Goal: Task Accomplishment & Management: Complete application form

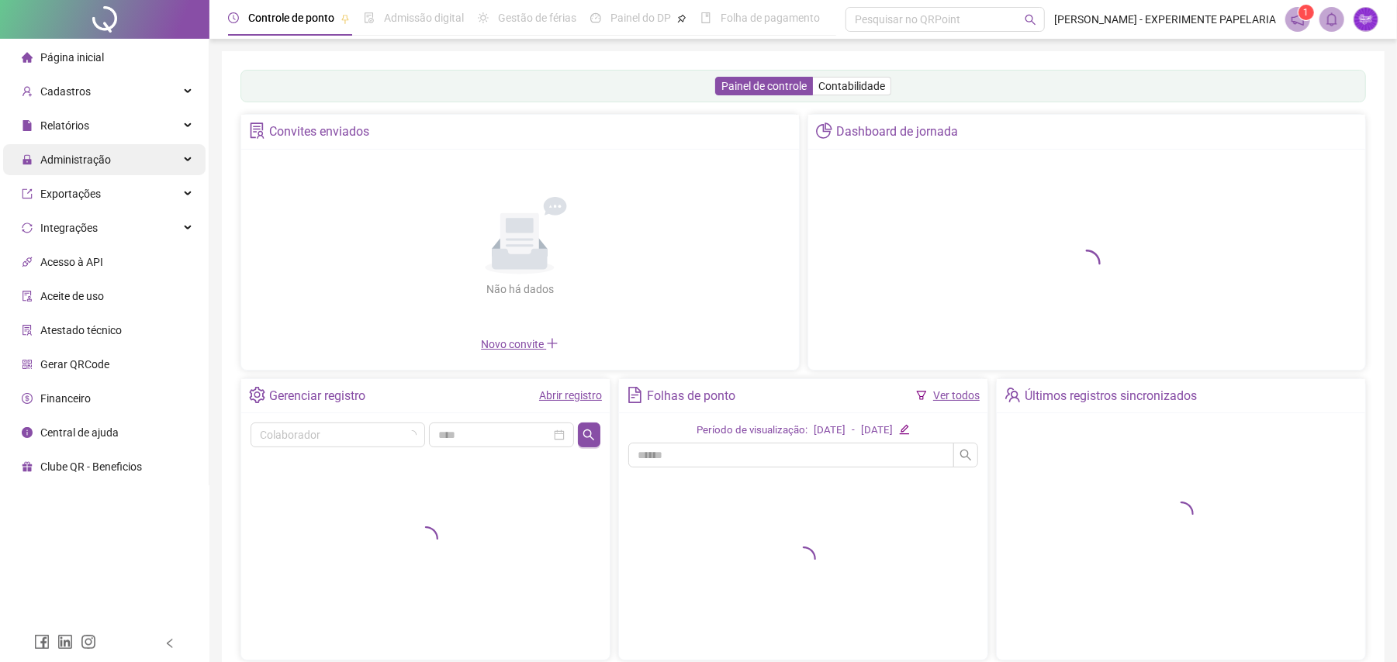
click at [64, 163] on span "Administração" at bounding box center [75, 160] width 71 height 12
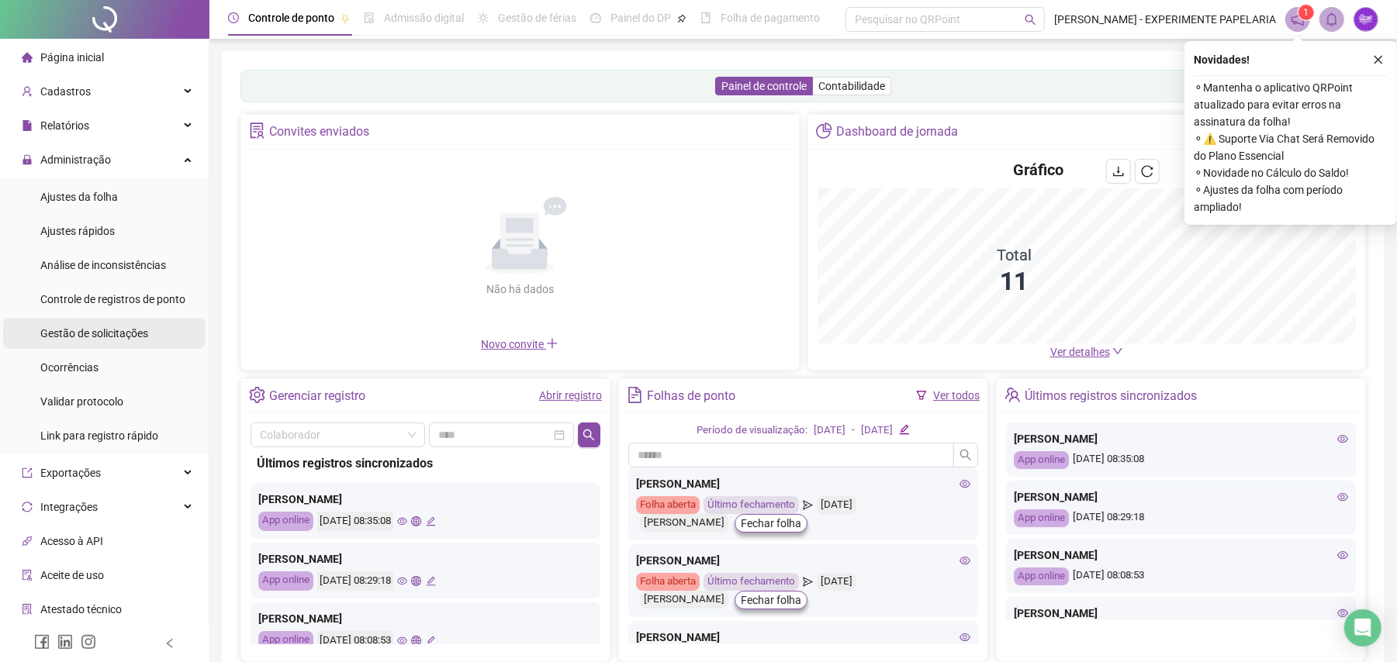
click at [103, 327] on span "Gestão de solicitações" at bounding box center [94, 333] width 108 height 12
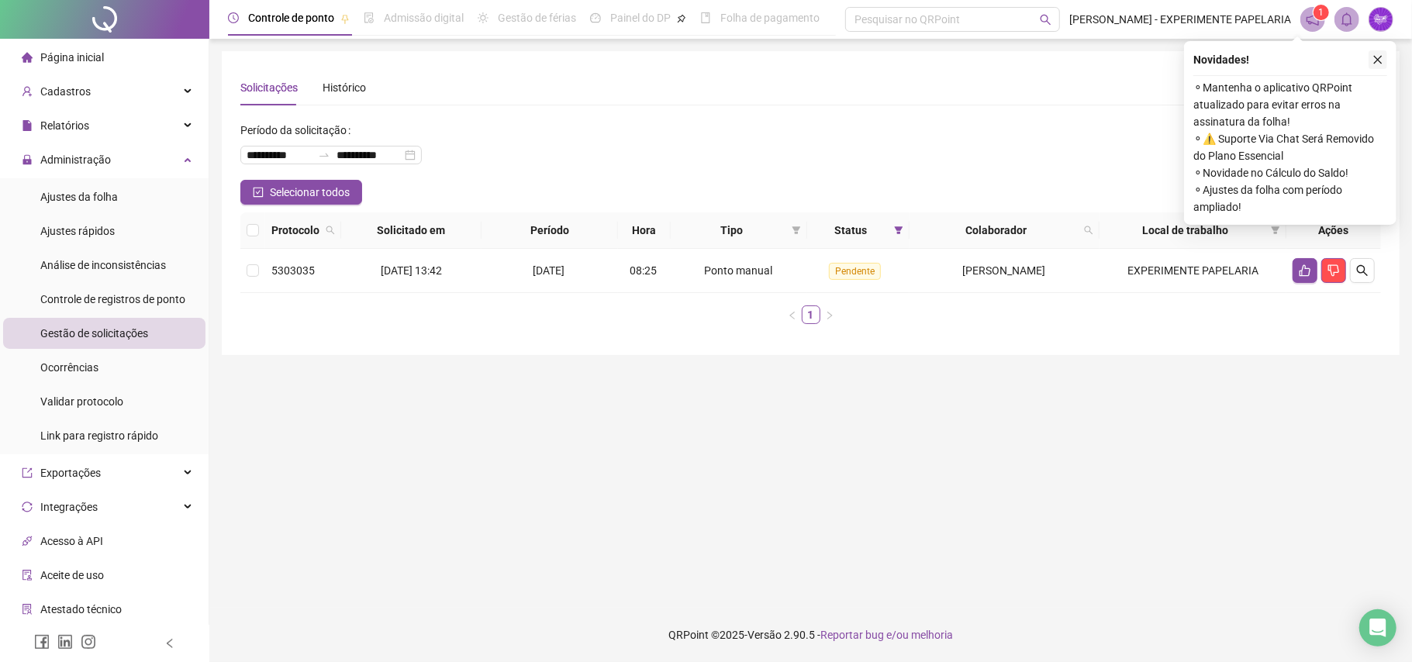
click at [1378, 60] on icon "close" at bounding box center [1378, 60] width 9 height 9
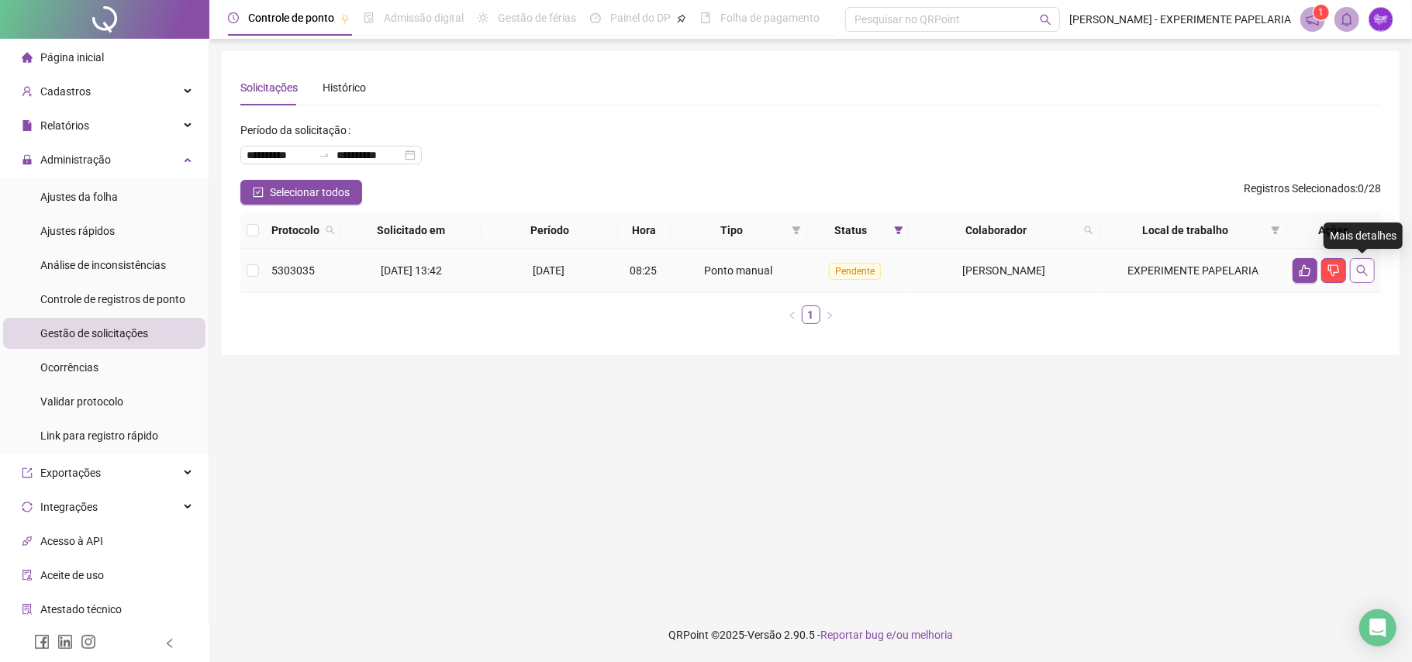
click at [1368, 271] on icon "search" at bounding box center [1363, 271] width 12 height 12
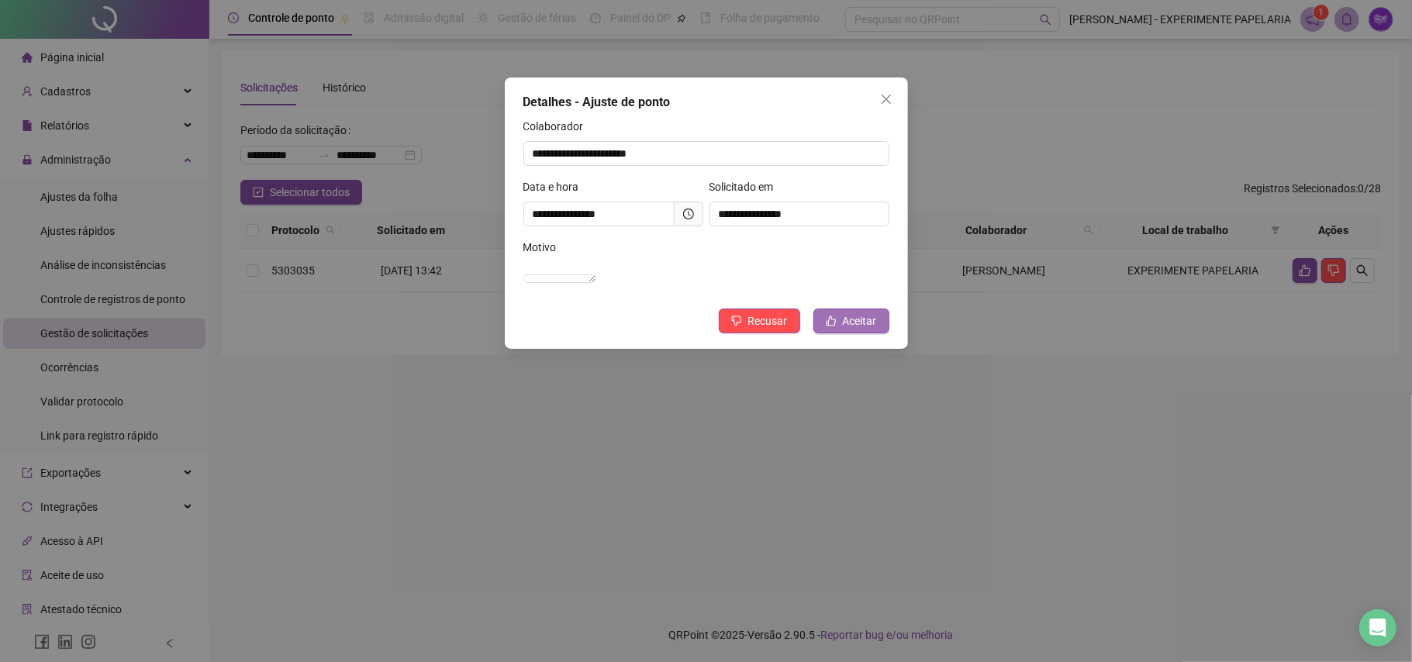
click at [835, 327] on icon "like" at bounding box center [831, 321] width 11 height 11
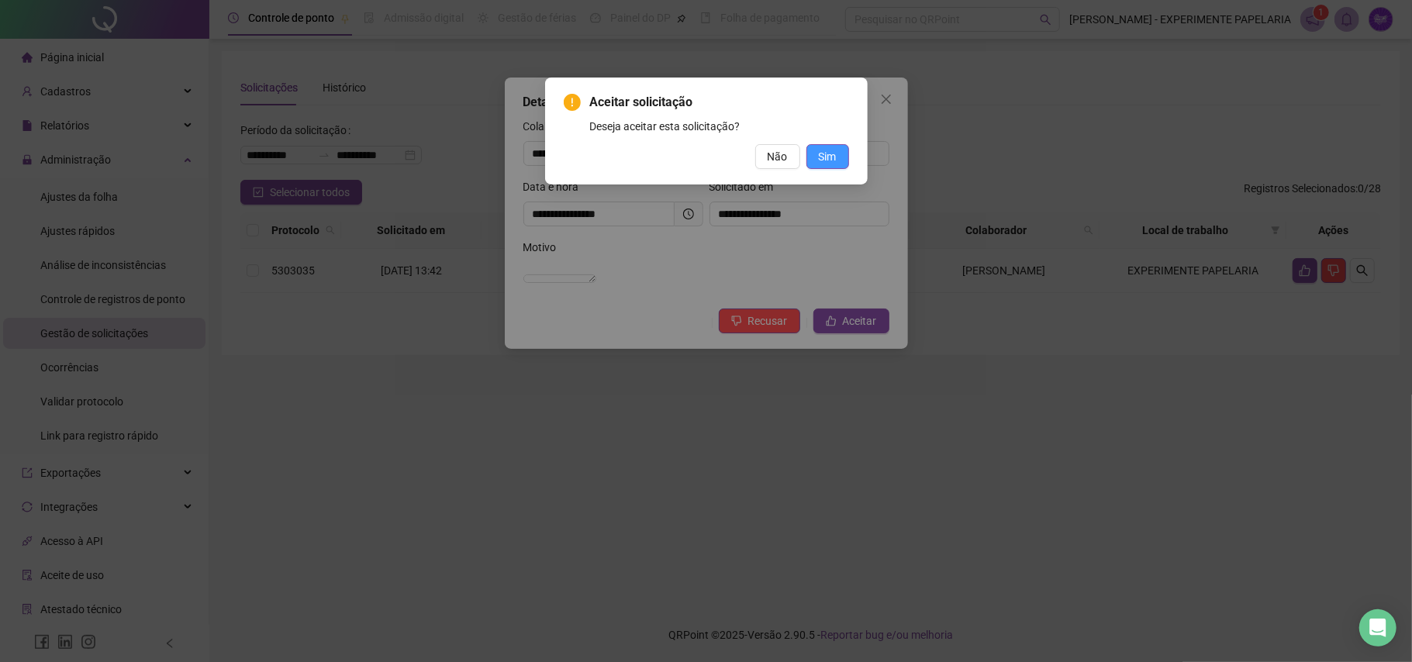
click at [829, 150] on span "Sim" at bounding box center [828, 156] width 18 height 17
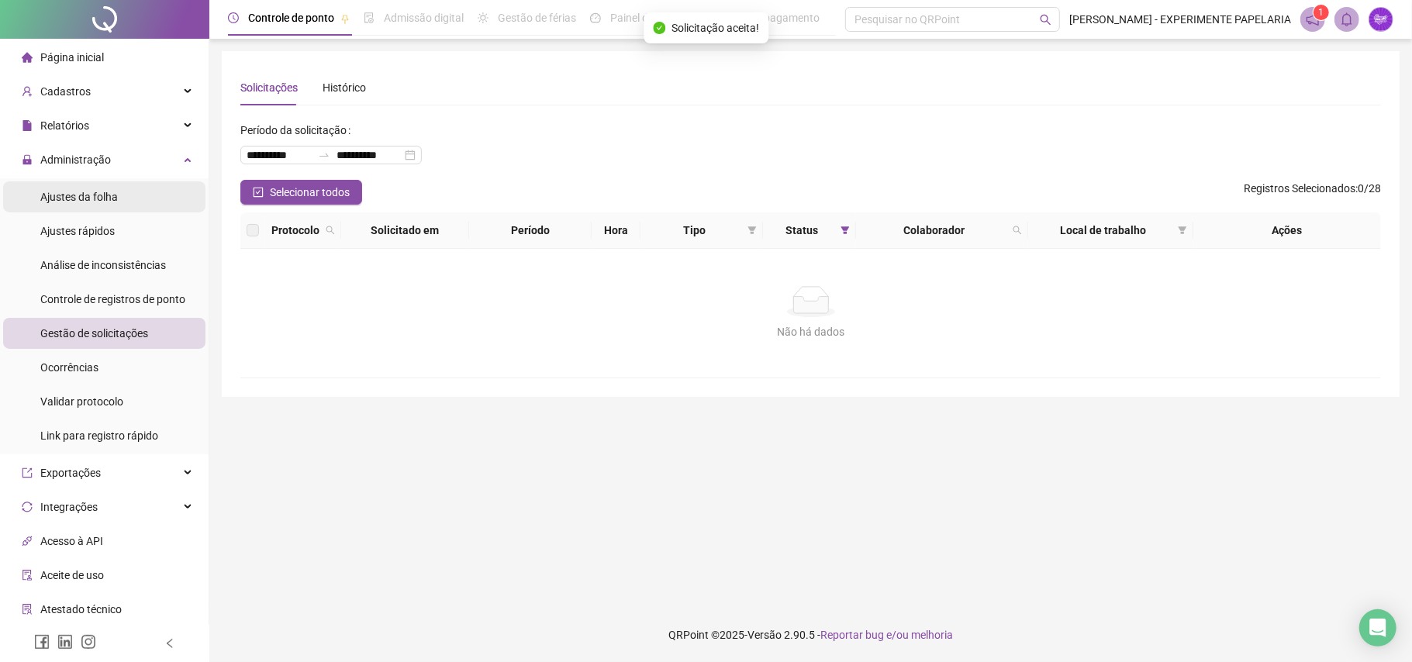
click at [119, 199] on li "Ajustes da folha" at bounding box center [104, 197] width 202 height 31
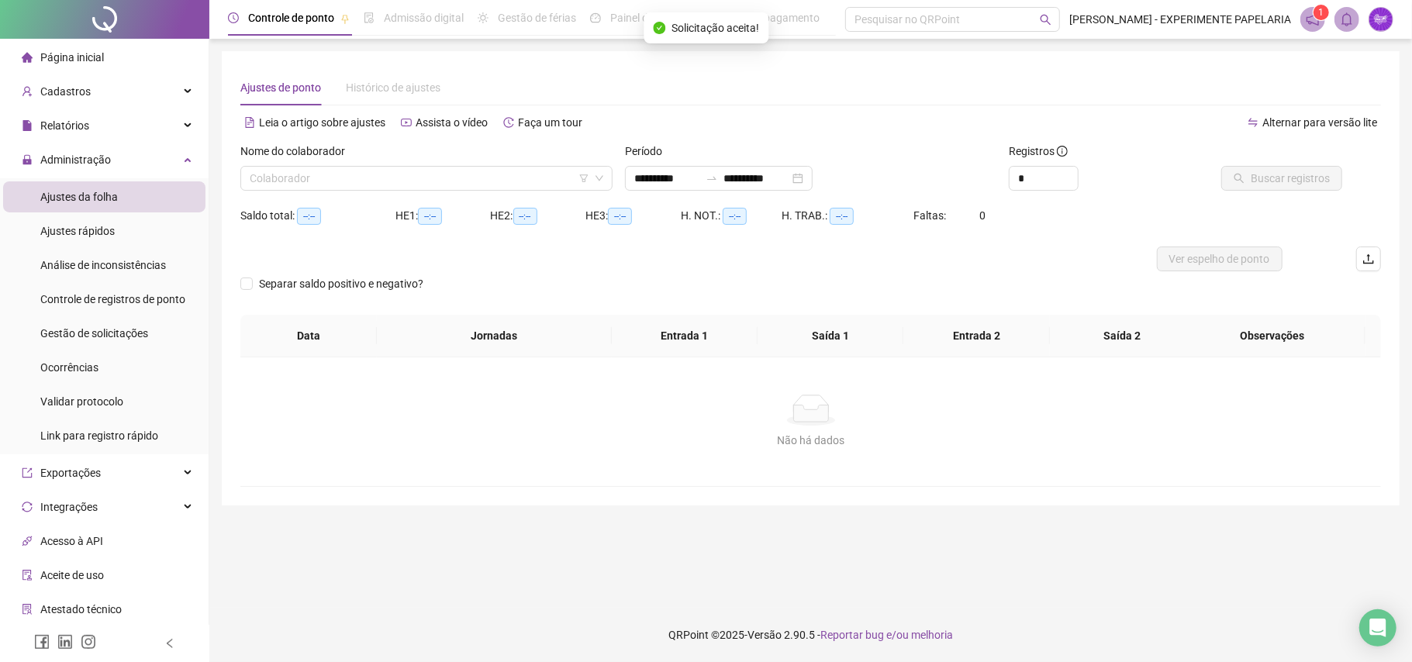
type input "**********"
click at [686, 185] on input "**********" at bounding box center [666, 178] width 65 height 17
type input "**********"
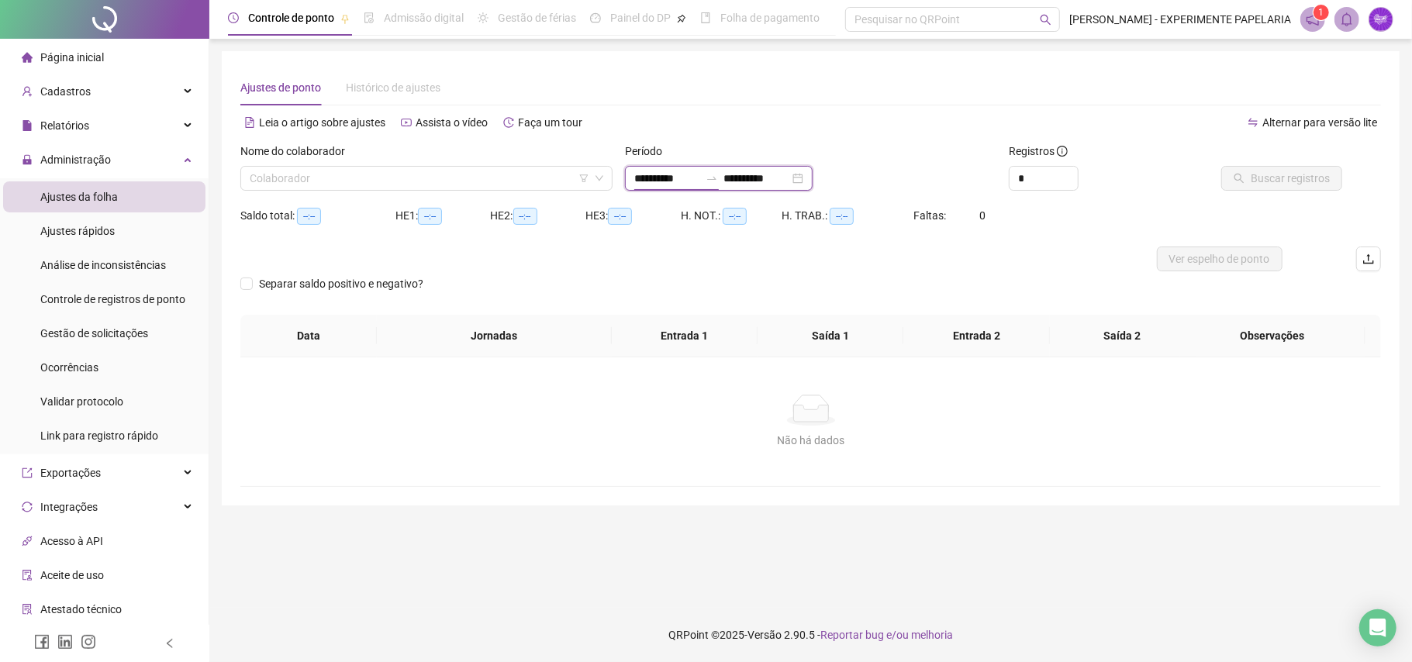
type input "**********"
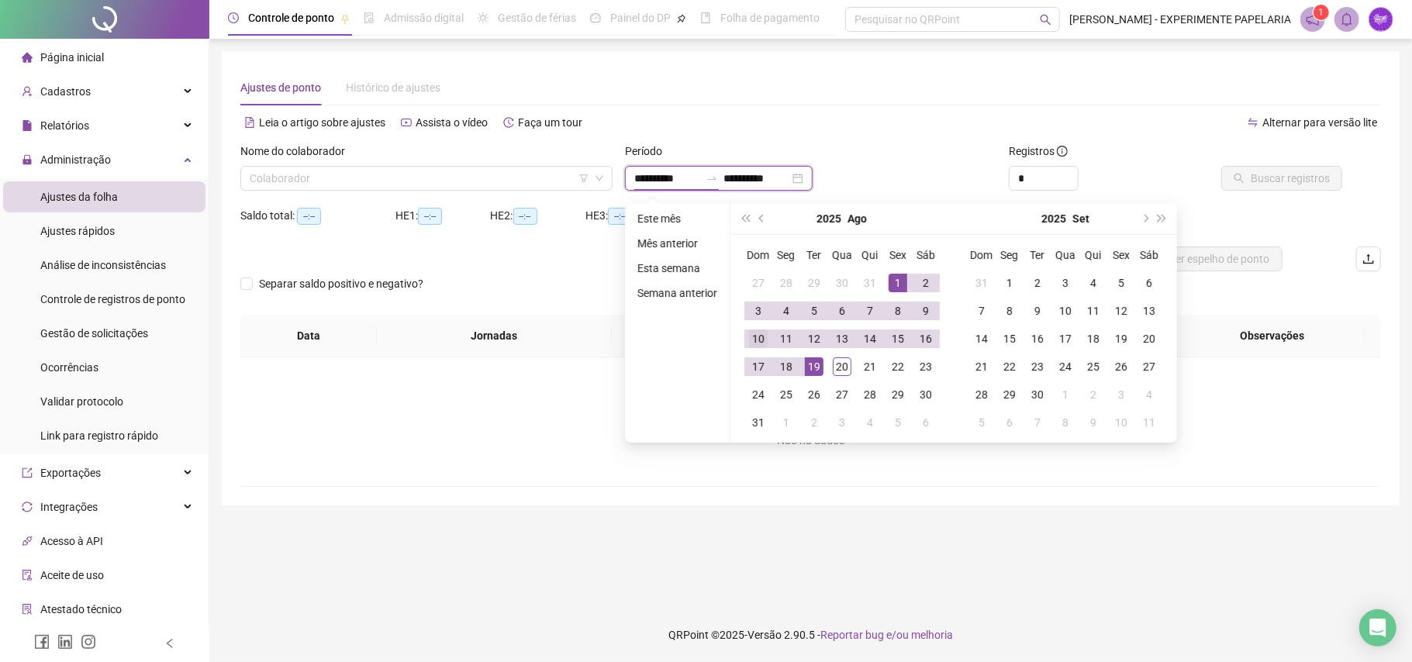
type input "**********"
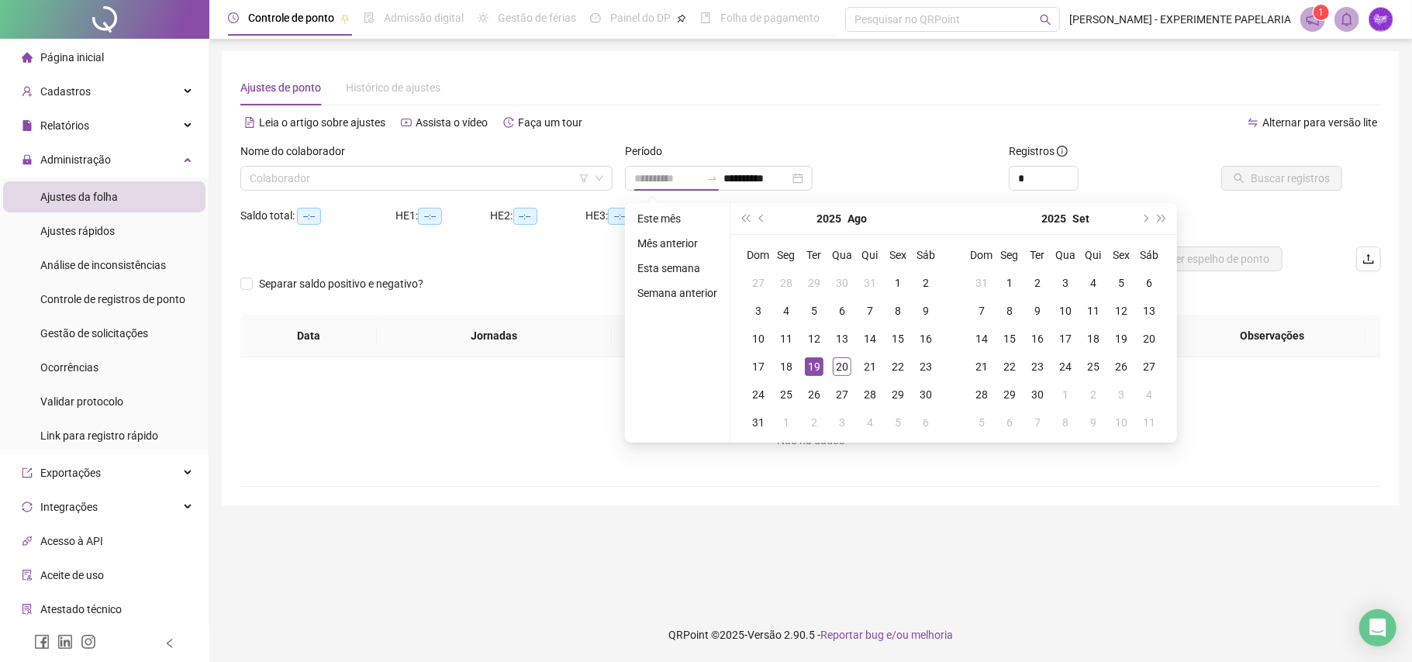
click at [820, 371] on div "19" at bounding box center [814, 367] width 19 height 19
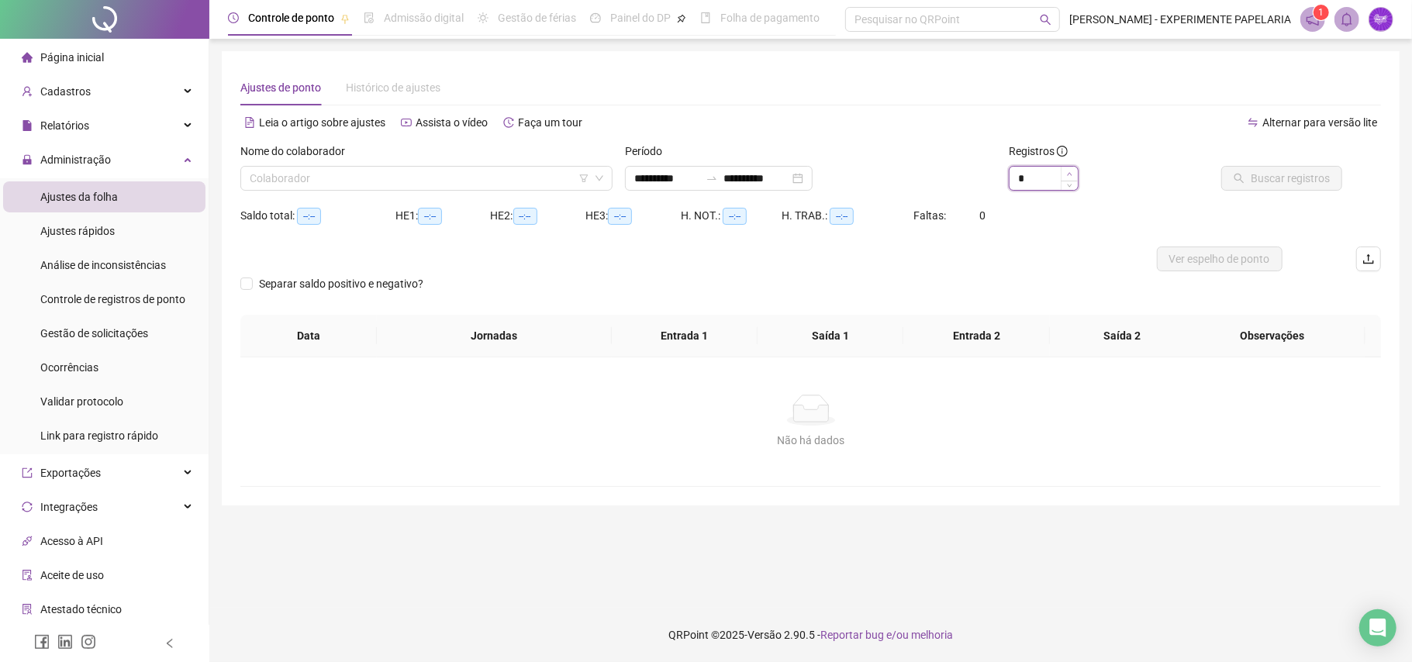
click at [1075, 172] on span "Increase Value" at bounding box center [1069, 174] width 17 height 14
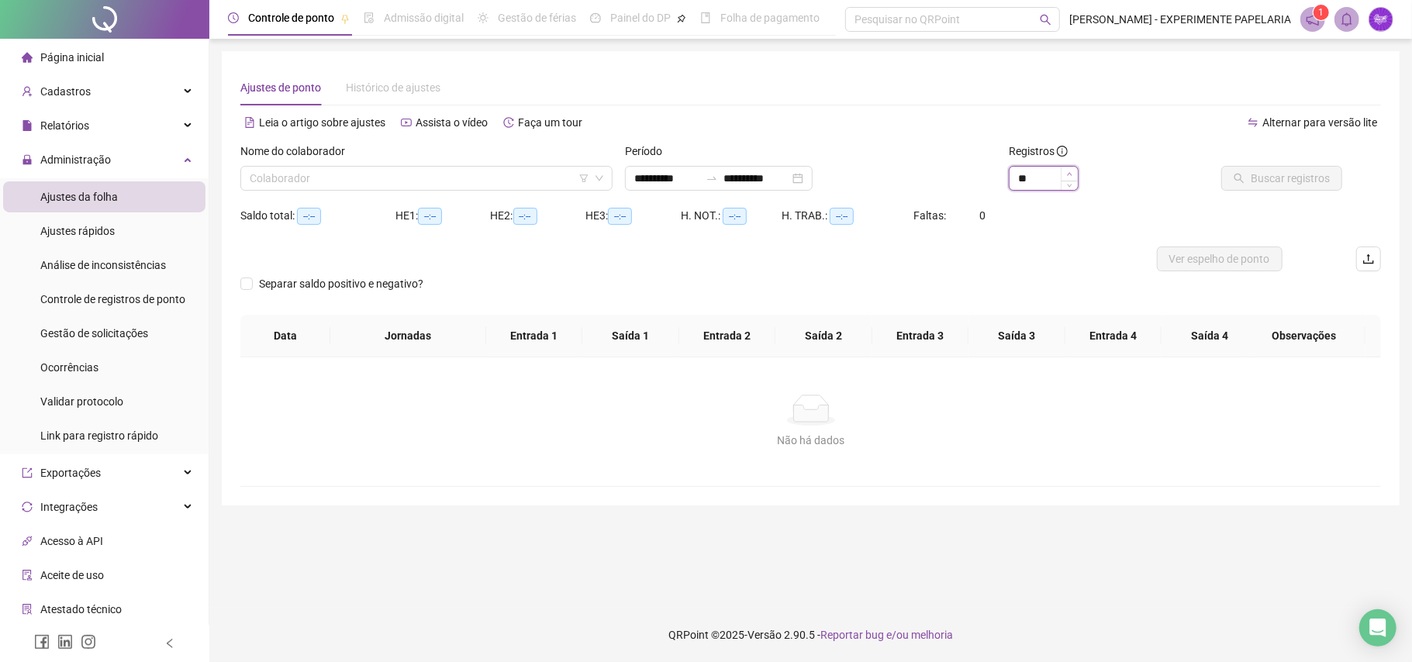
click at [1075, 172] on span "Increase Value" at bounding box center [1069, 174] width 17 height 14
type input "**"
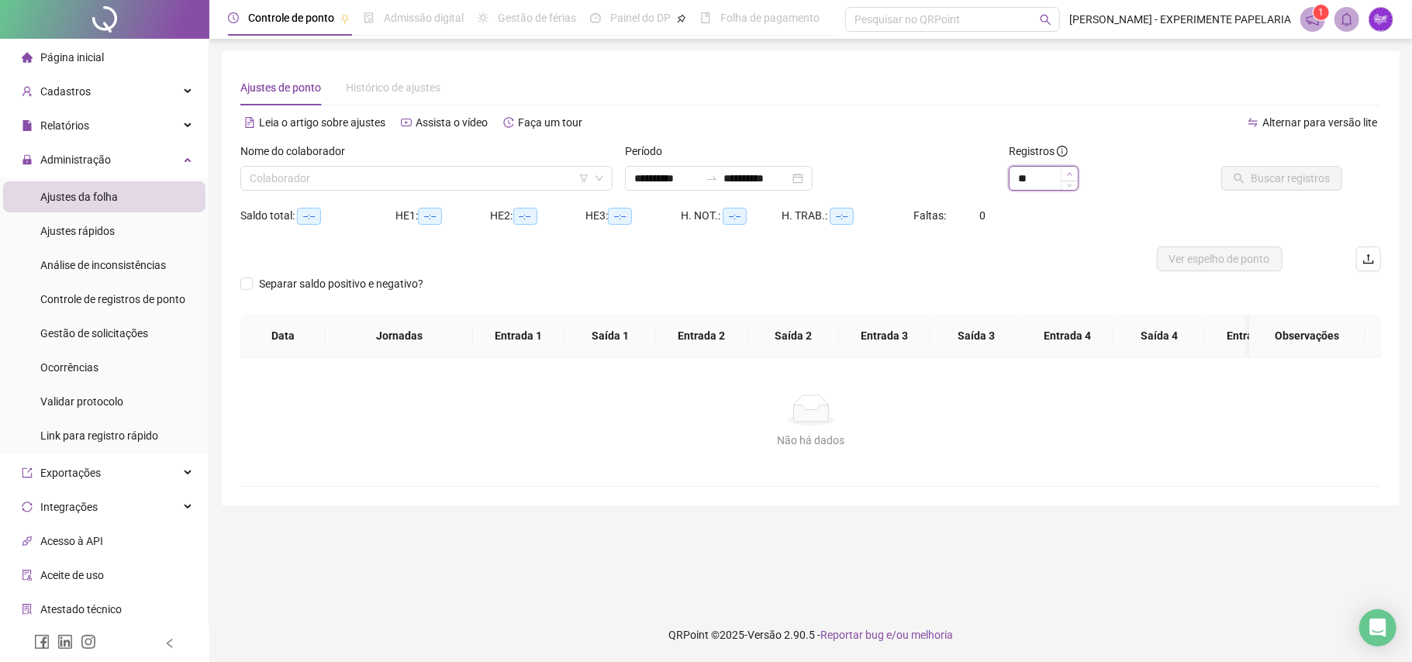
click at [1075, 172] on span "Increase Value" at bounding box center [1069, 174] width 17 height 14
click at [495, 174] on input "search" at bounding box center [420, 178] width 340 height 23
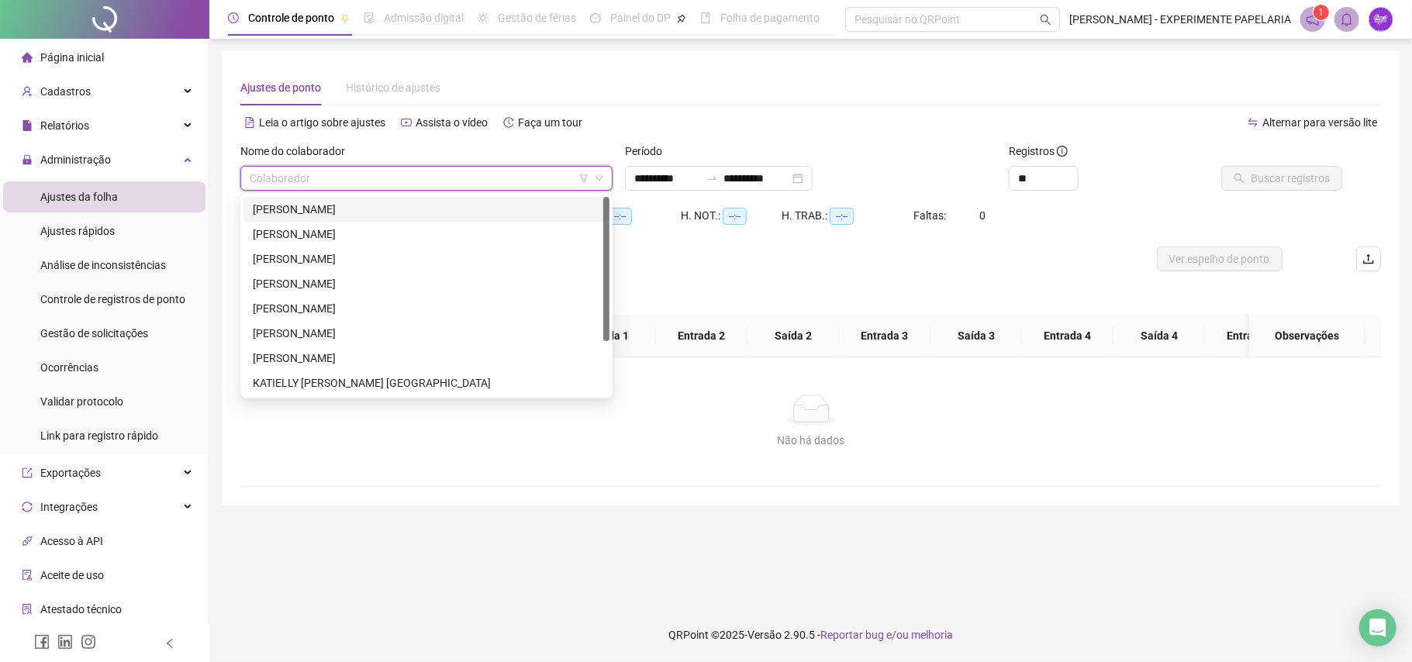
click at [459, 213] on div "[PERSON_NAME]" at bounding box center [426, 209] width 347 height 17
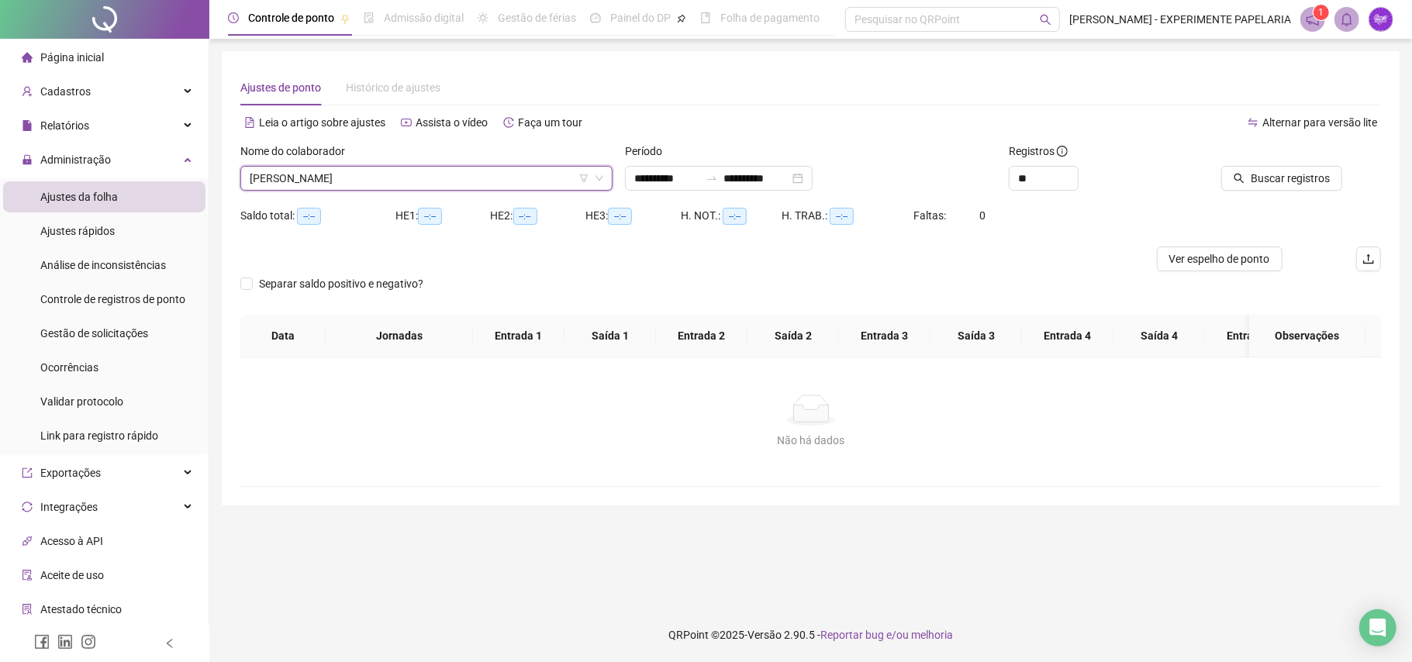
click at [1208, 203] on div "Saldo total: --:-- HE 1: --:-- HE 2: --:-- HE 3: --:-- H. NOT.: --:-- H. TRAB.:…" at bounding box center [810, 224] width 1141 height 43
click at [1251, 180] on button "Buscar registros" at bounding box center [1282, 178] width 121 height 25
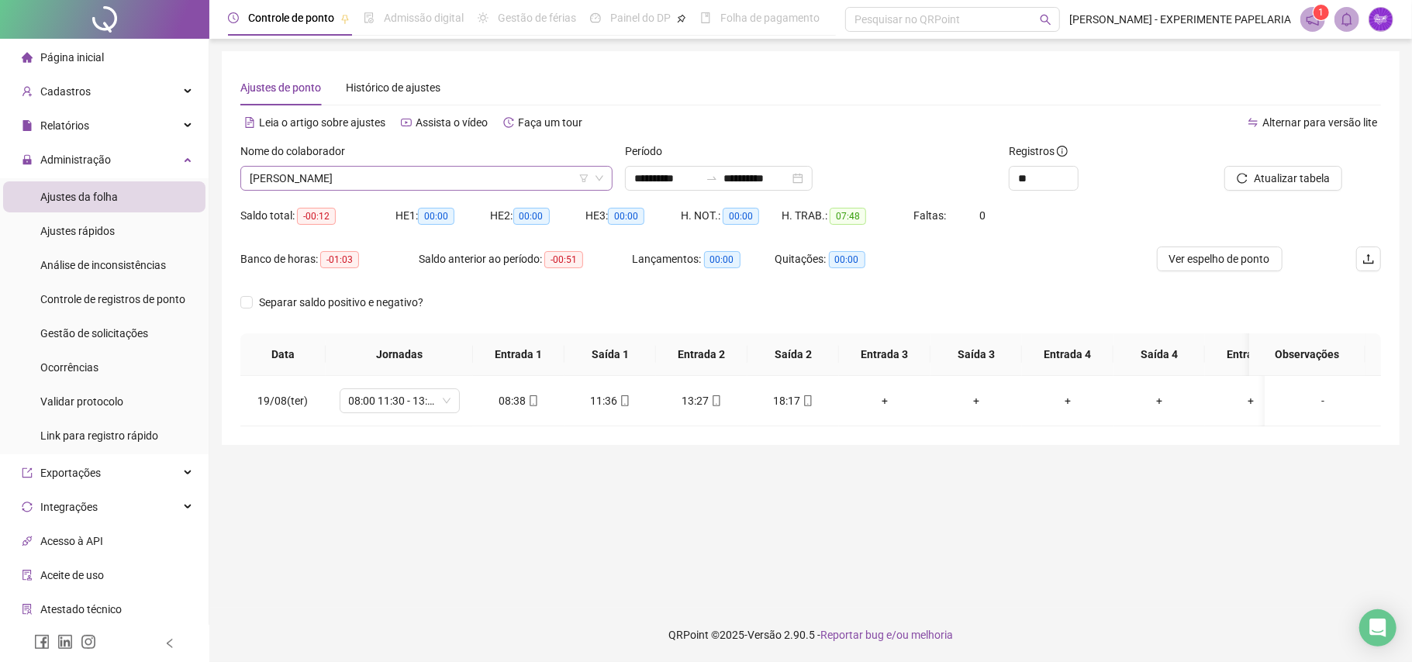
click at [466, 172] on span "[PERSON_NAME]" at bounding box center [427, 178] width 354 height 23
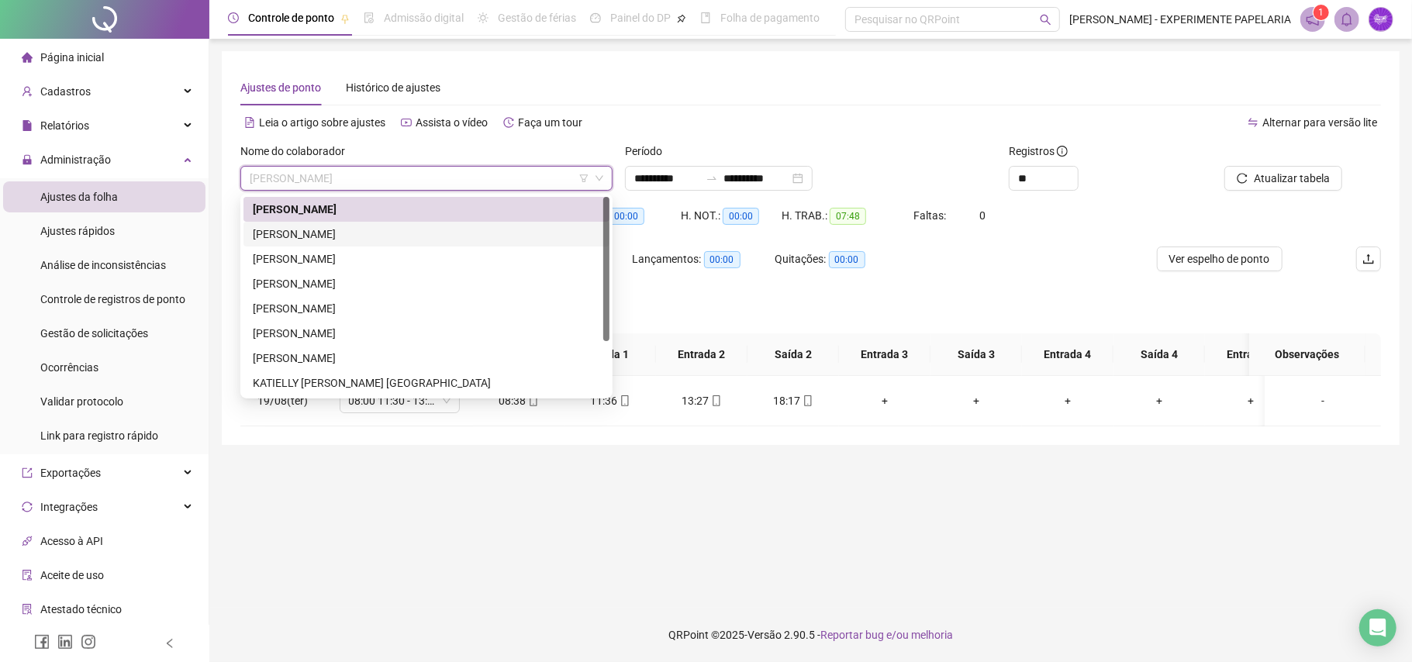
click at [437, 237] on div "[PERSON_NAME]" at bounding box center [426, 234] width 347 height 17
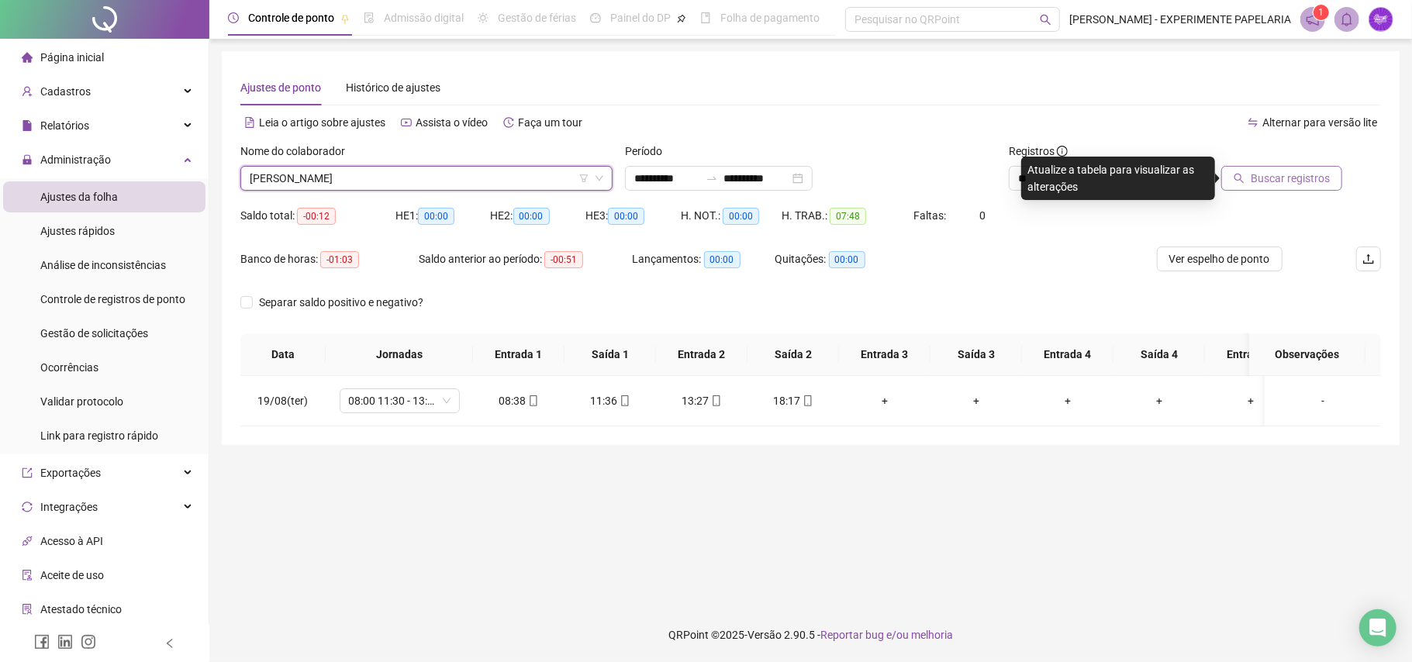
click at [1291, 175] on span "Buscar registros" at bounding box center [1290, 178] width 79 height 17
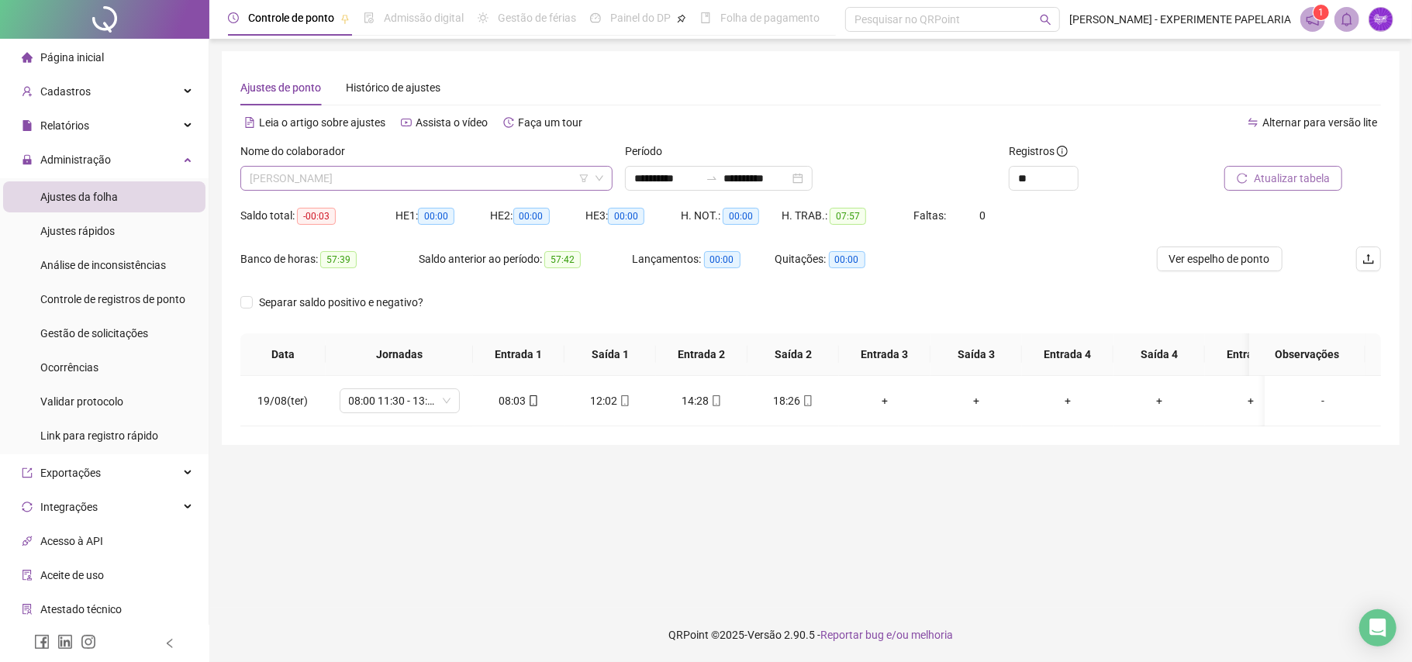
click at [467, 175] on span "[PERSON_NAME]" at bounding box center [427, 178] width 354 height 23
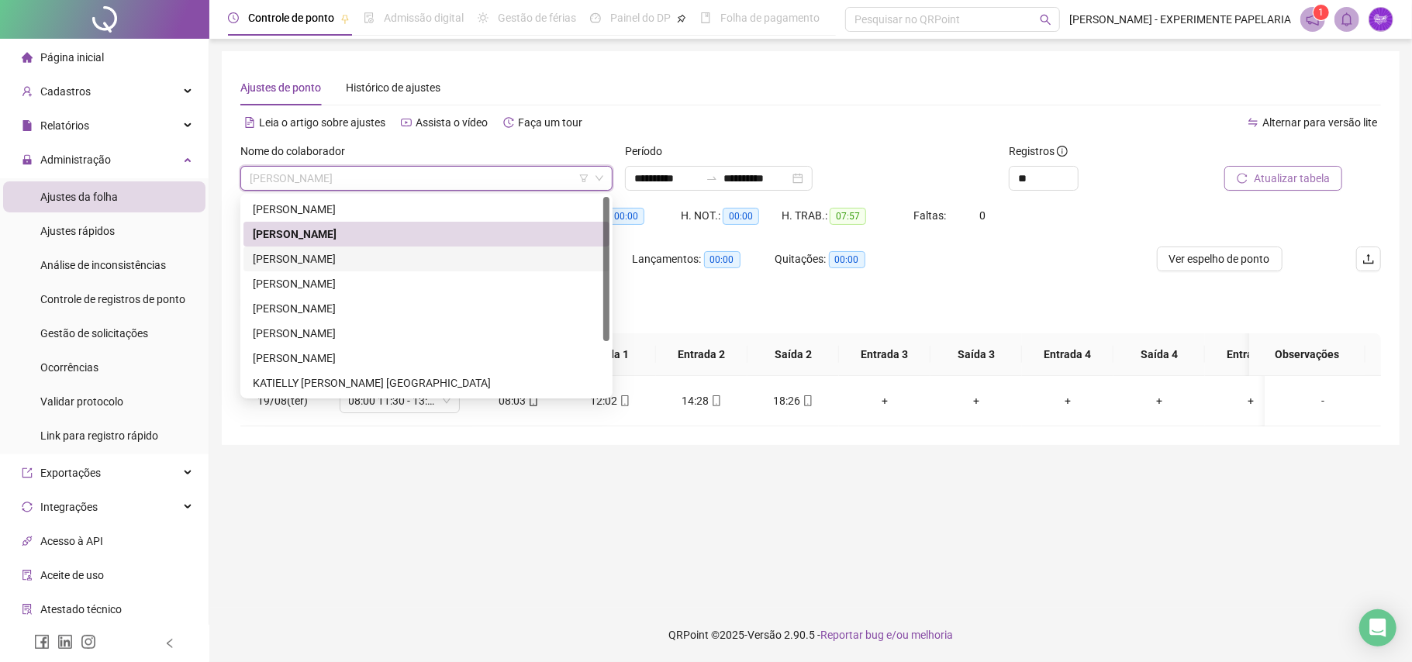
click at [411, 259] on div "[PERSON_NAME]" at bounding box center [426, 259] width 347 height 17
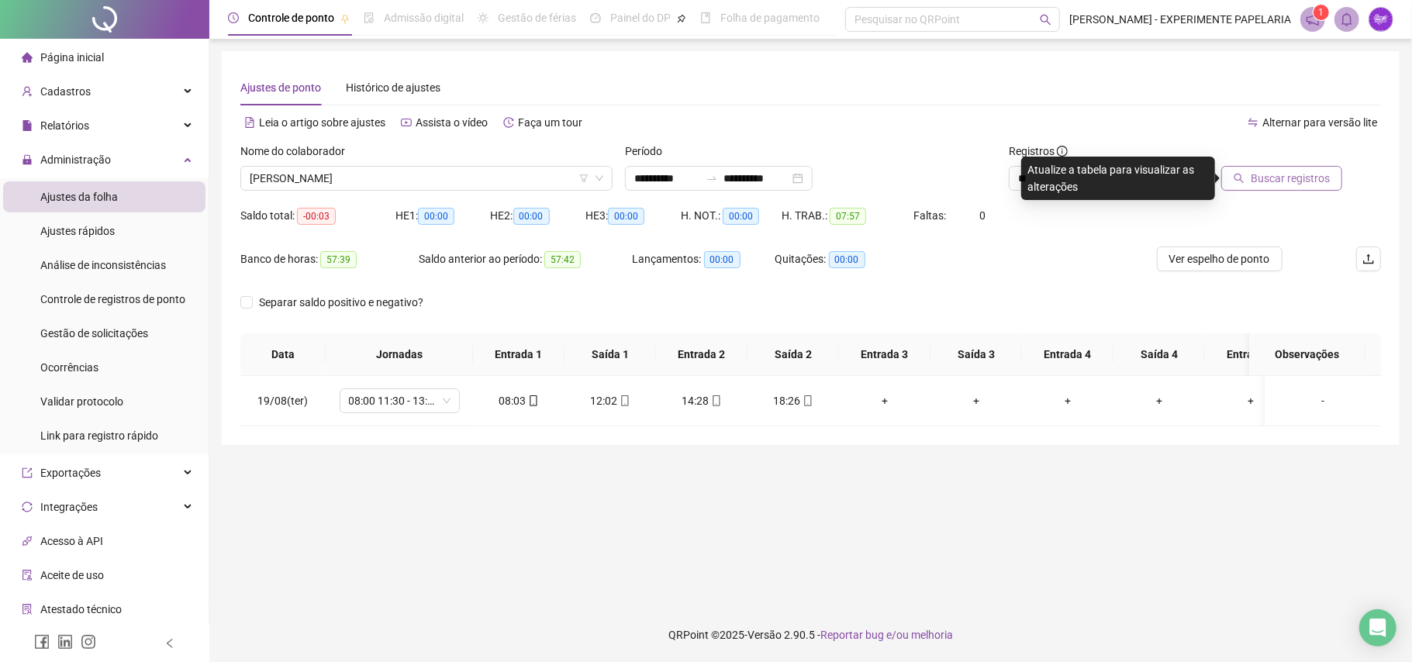
click at [1271, 180] on span "Buscar registros" at bounding box center [1290, 178] width 79 height 17
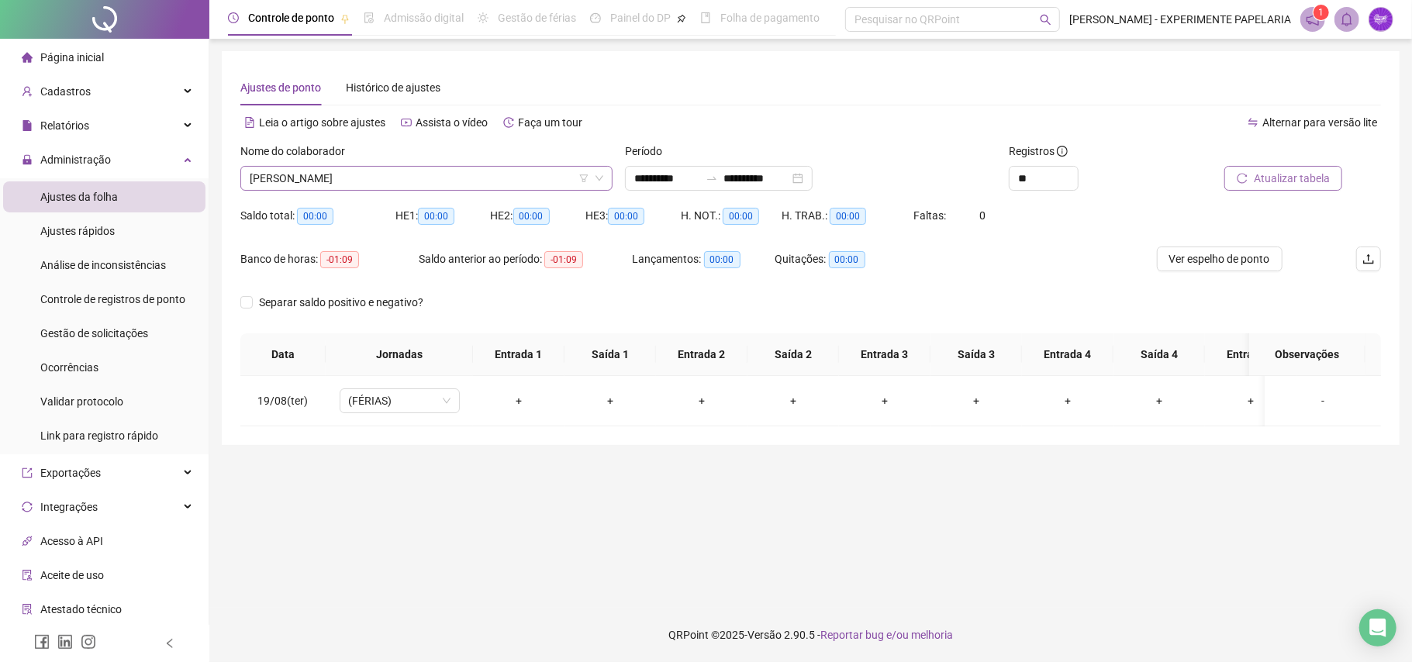
click at [416, 180] on span "[PERSON_NAME]" at bounding box center [427, 178] width 354 height 23
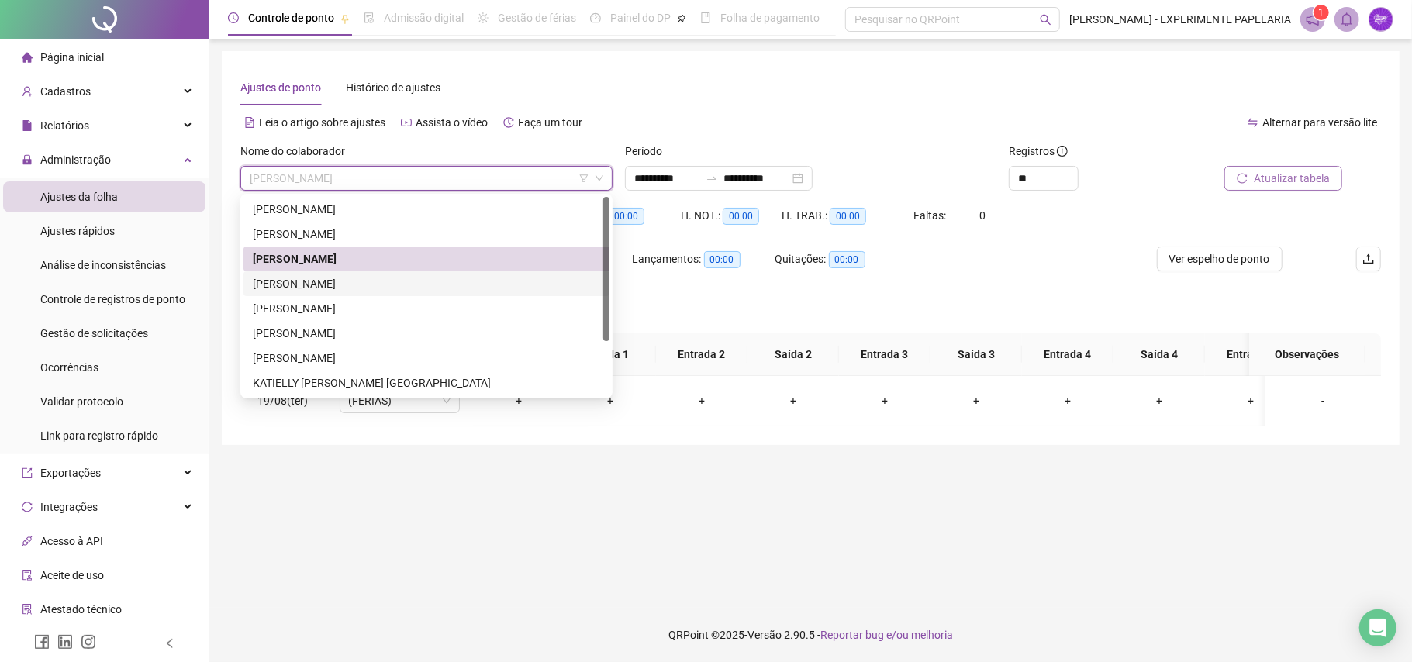
click at [366, 282] on div "[PERSON_NAME]" at bounding box center [426, 283] width 347 height 17
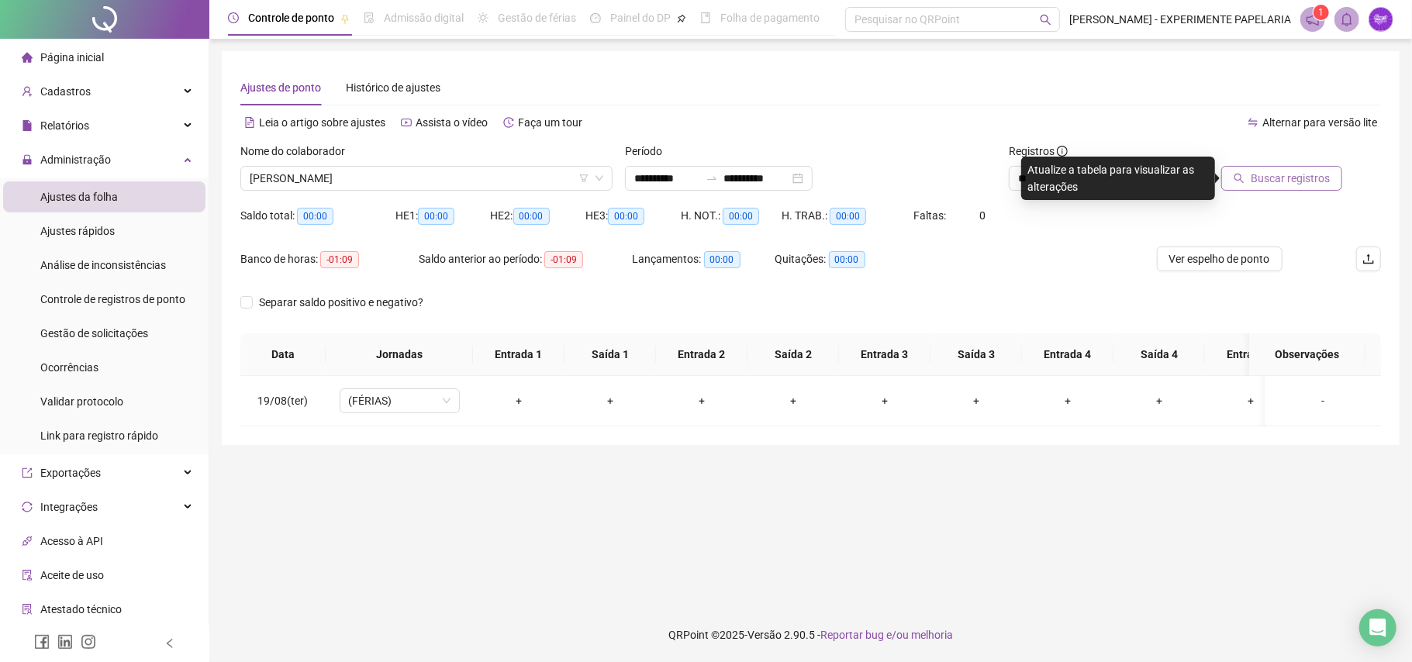
click at [1281, 180] on span "Buscar registros" at bounding box center [1290, 178] width 79 height 17
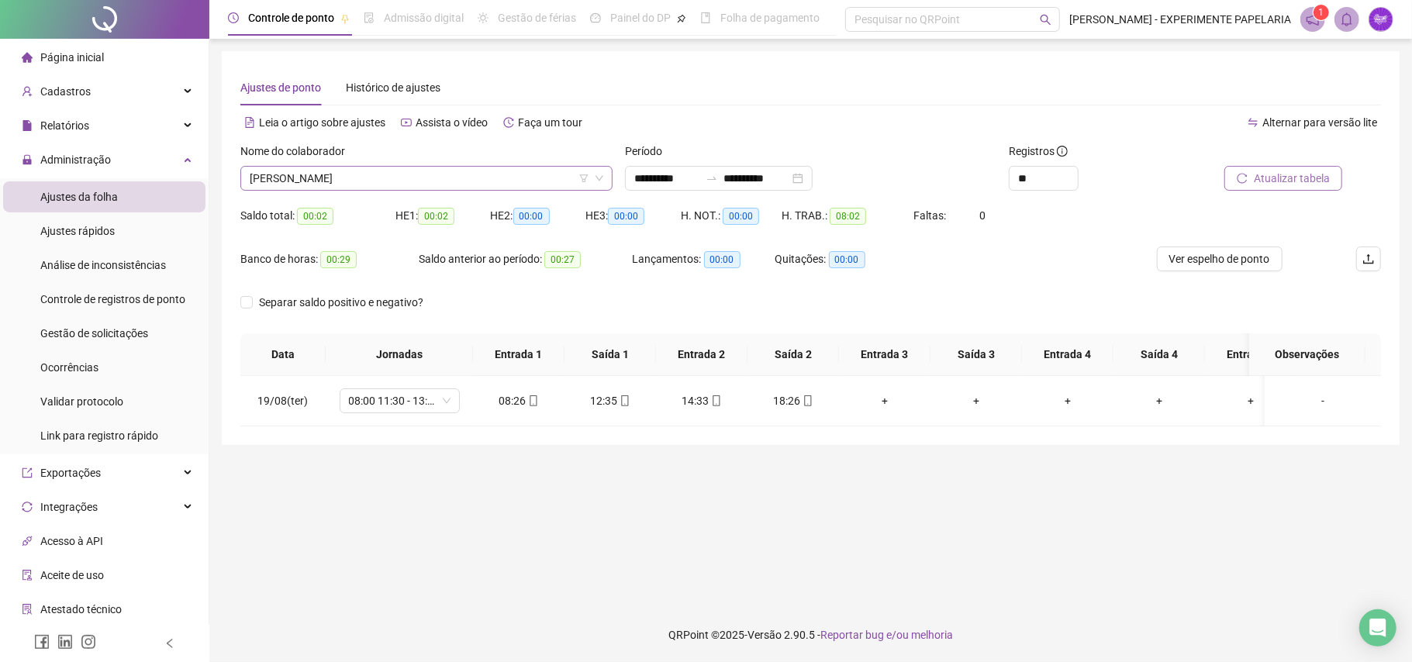
click at [461, 181] on span "[PERSON_NAME]" at bounding box center [427, 178] width 354 height 23
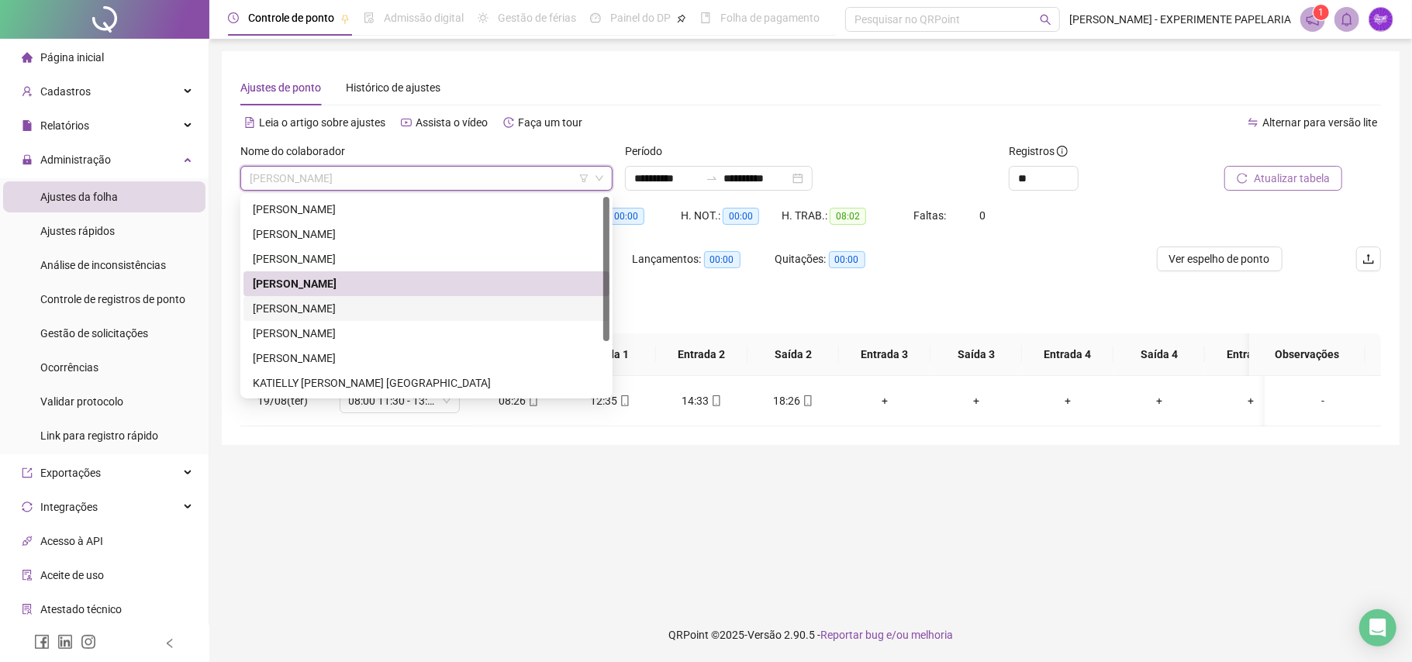
click at [406, 311] on div "[PERSON_NAME]" at bounding box center [426, 308] width 347 height 17
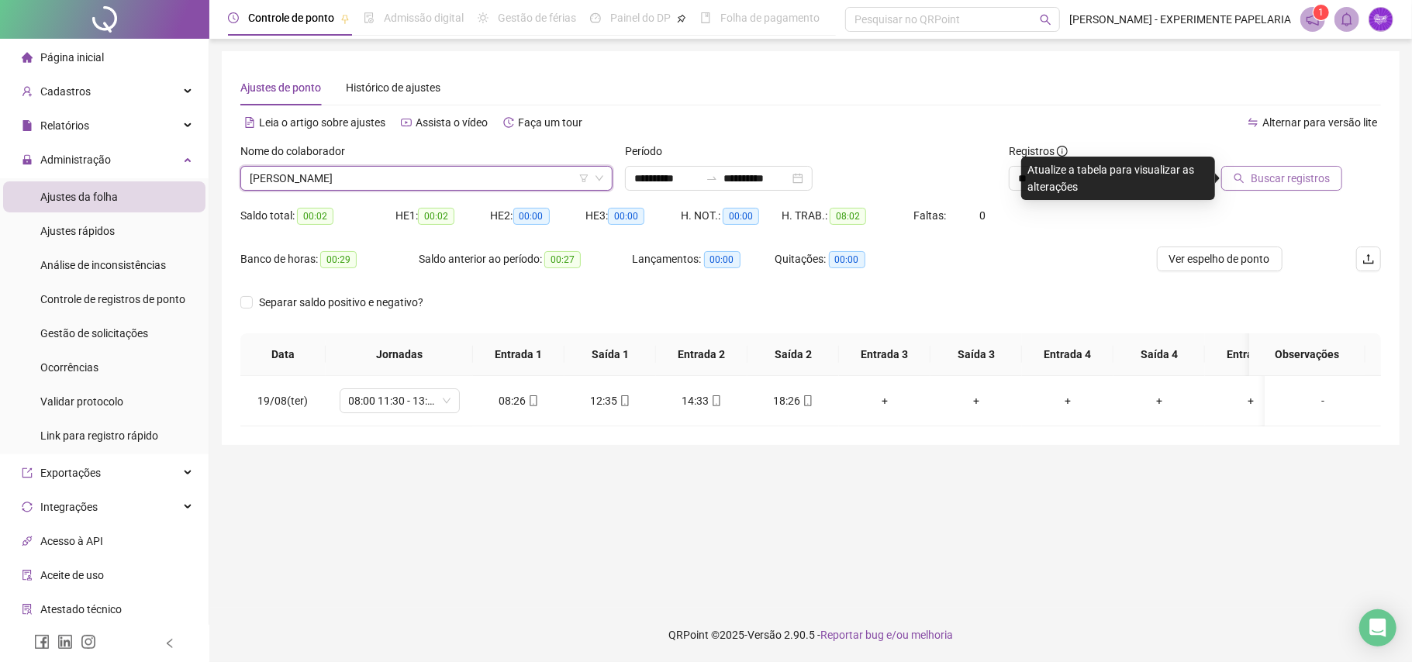
click at [1316, 184] on span "Buscar registros" at bounding box center [1290, 178] width 79 height 17
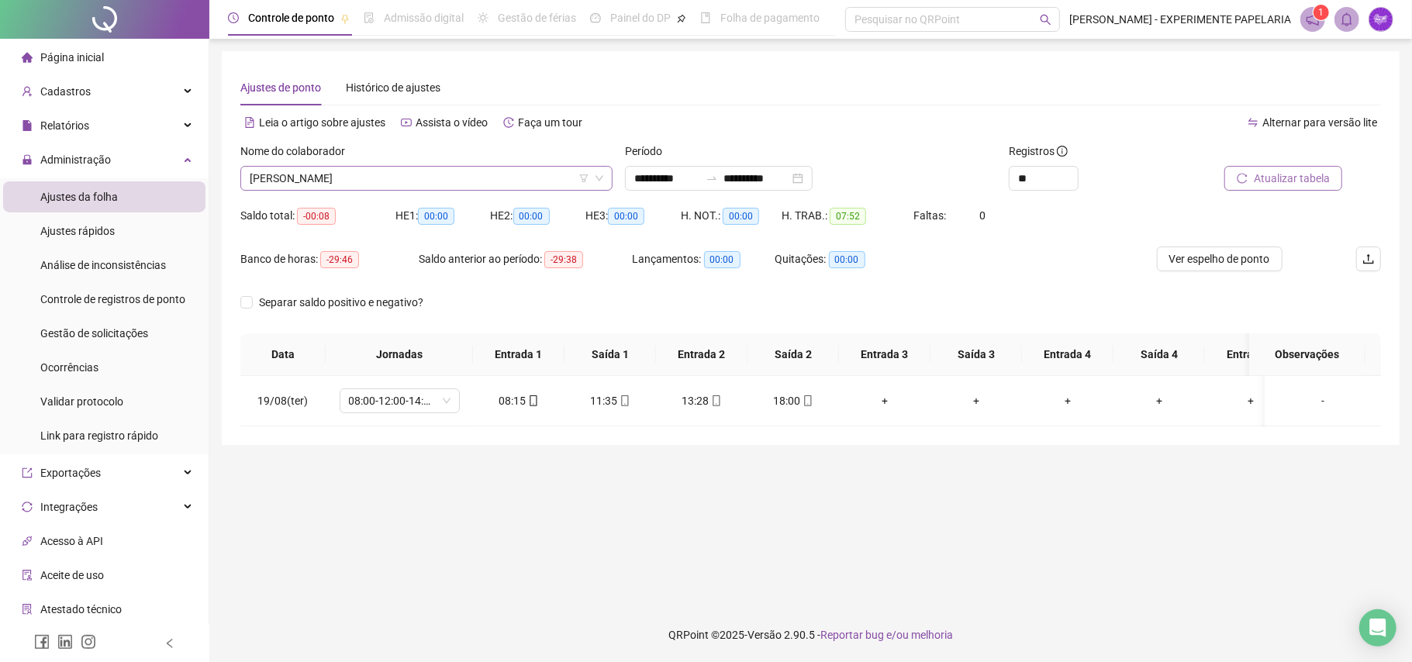
click at [448, 171] on span "[PERSON_NAME]" at bounding box center [427, 178] width 354 height 23
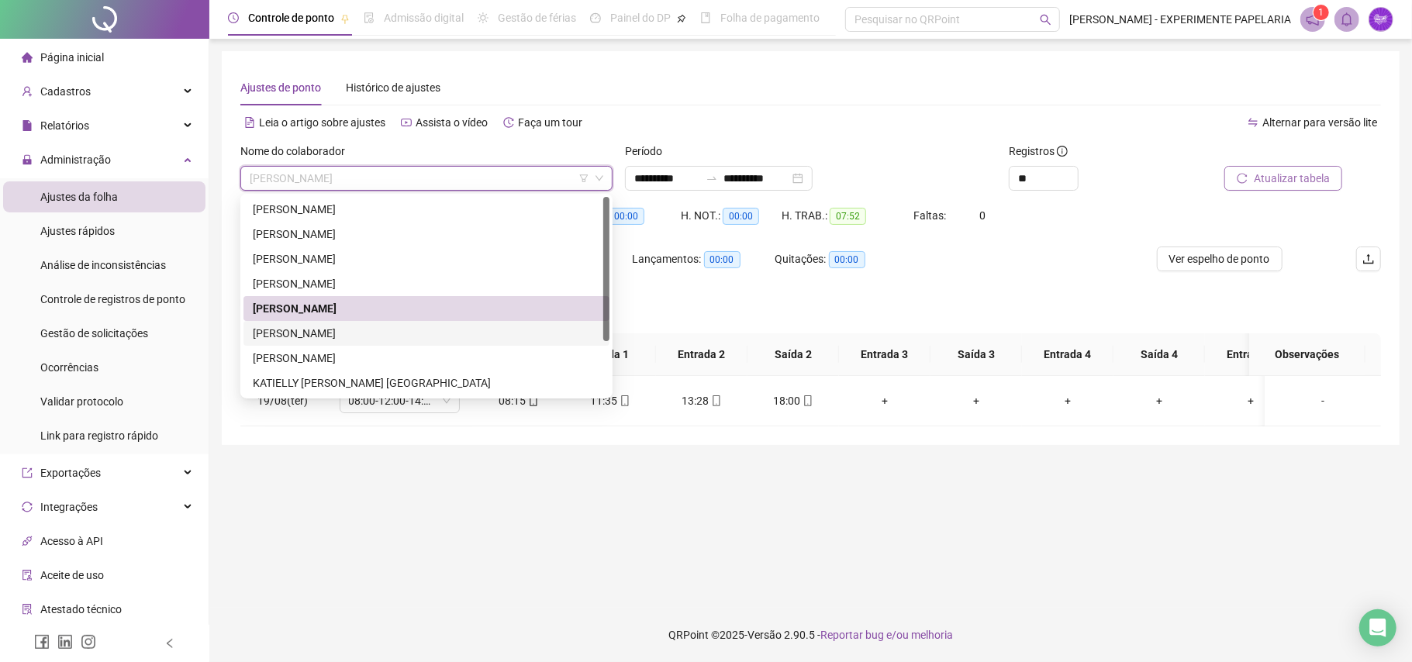
click at [403, 325] on div "[PERSON_NAME]" at bounding box center [426, 333] width 347 height 17
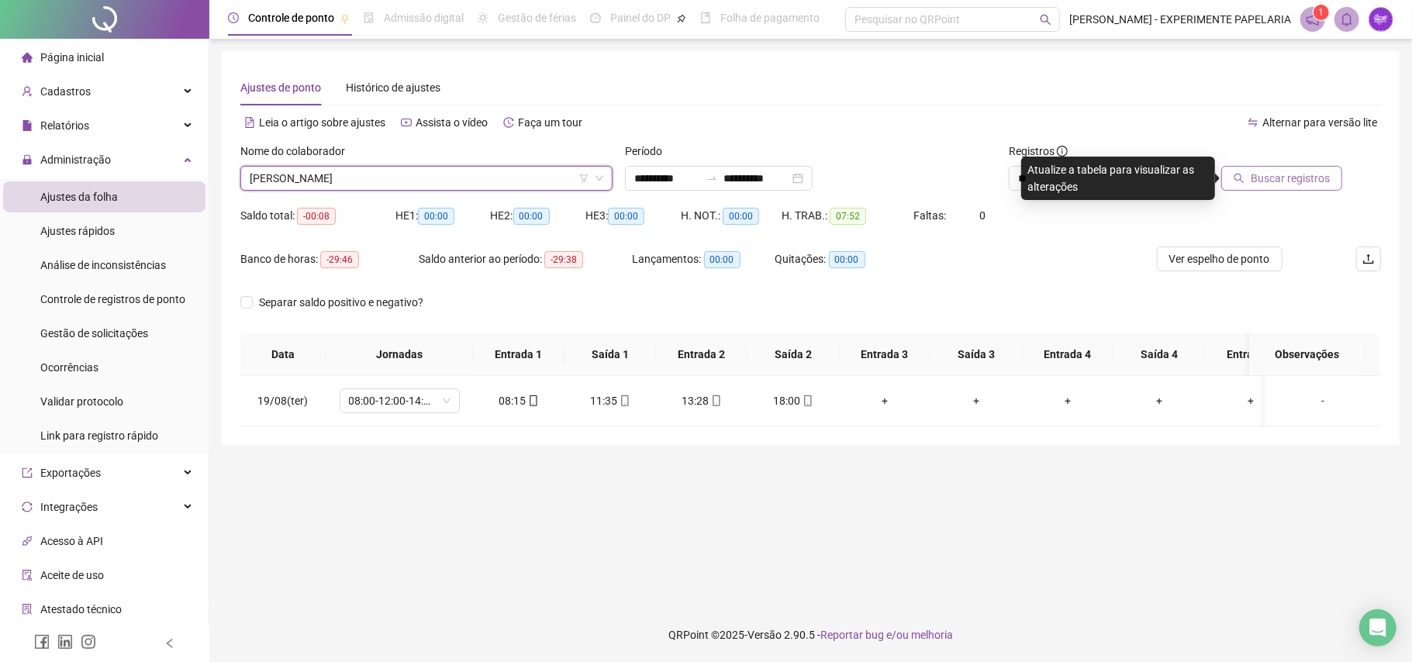
click at [1303, 171] on span "Buscar registros" at bounding box center [1290, 178] width 79 height 17
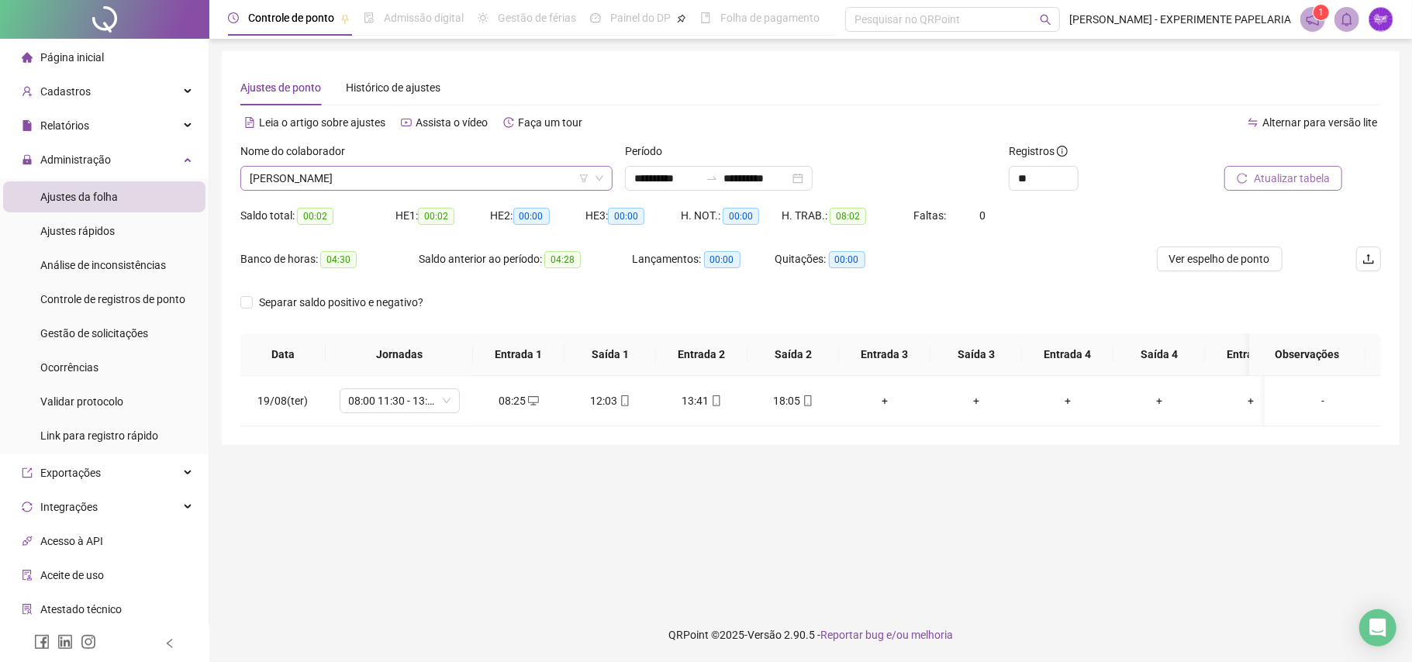
click at [526, 175] on span "[PERSON_NAME]" at bounding box center [427, 178] width 354 height 23
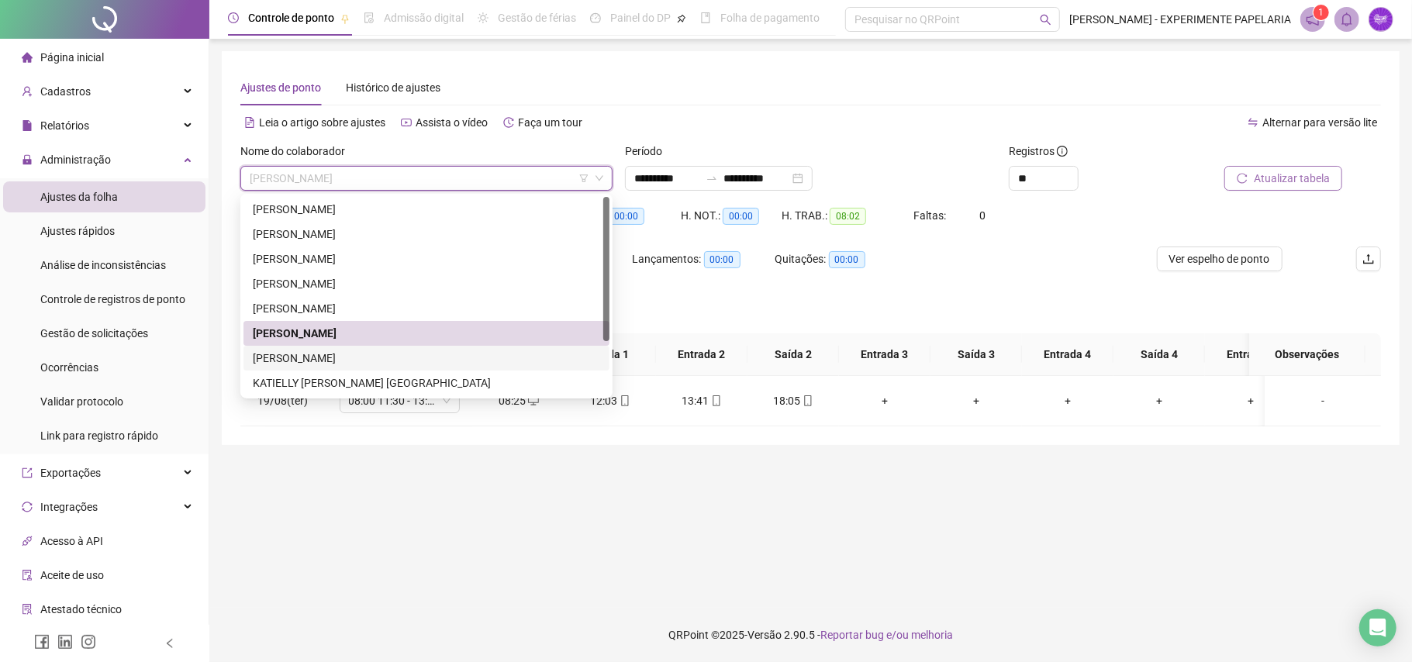
click at [354, 354] on div "[PERSON_NAME]" at bounding box center [426, 358] width 347 height 17
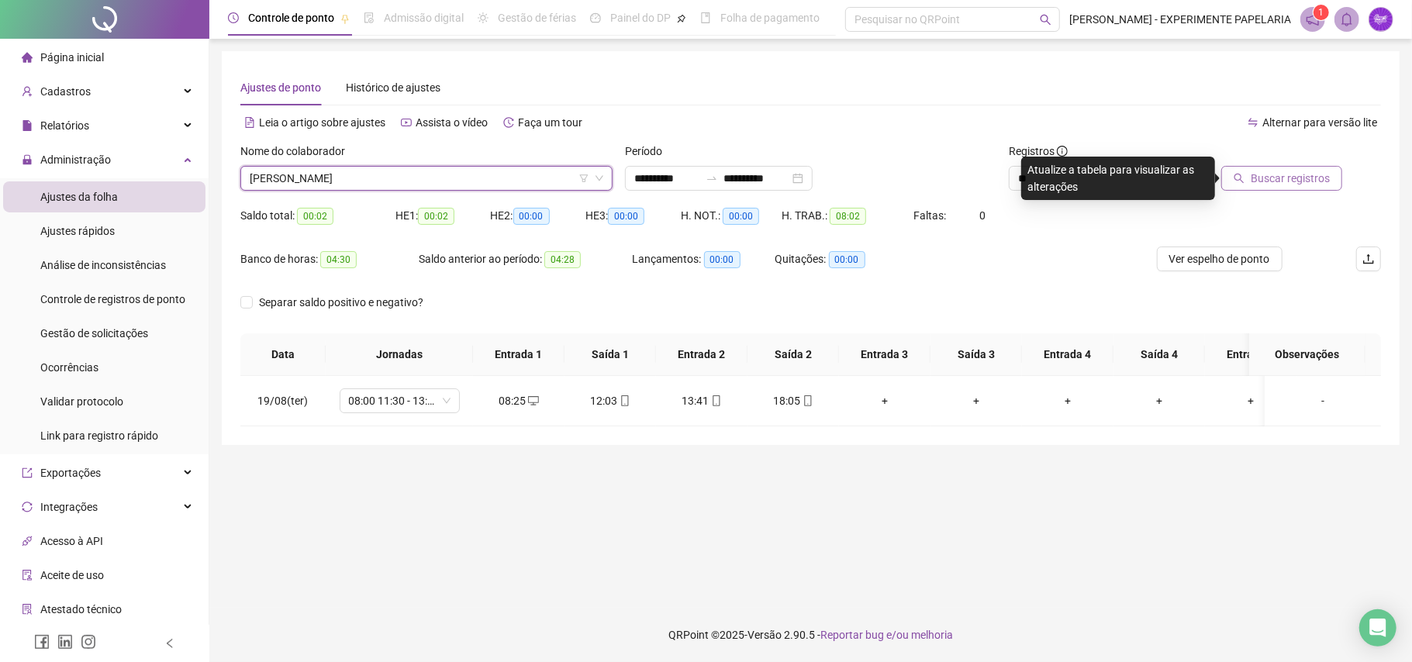
click at [1251, 184] on button "Buscar registros" at bounding box center [1282, 178] width 121 height 25
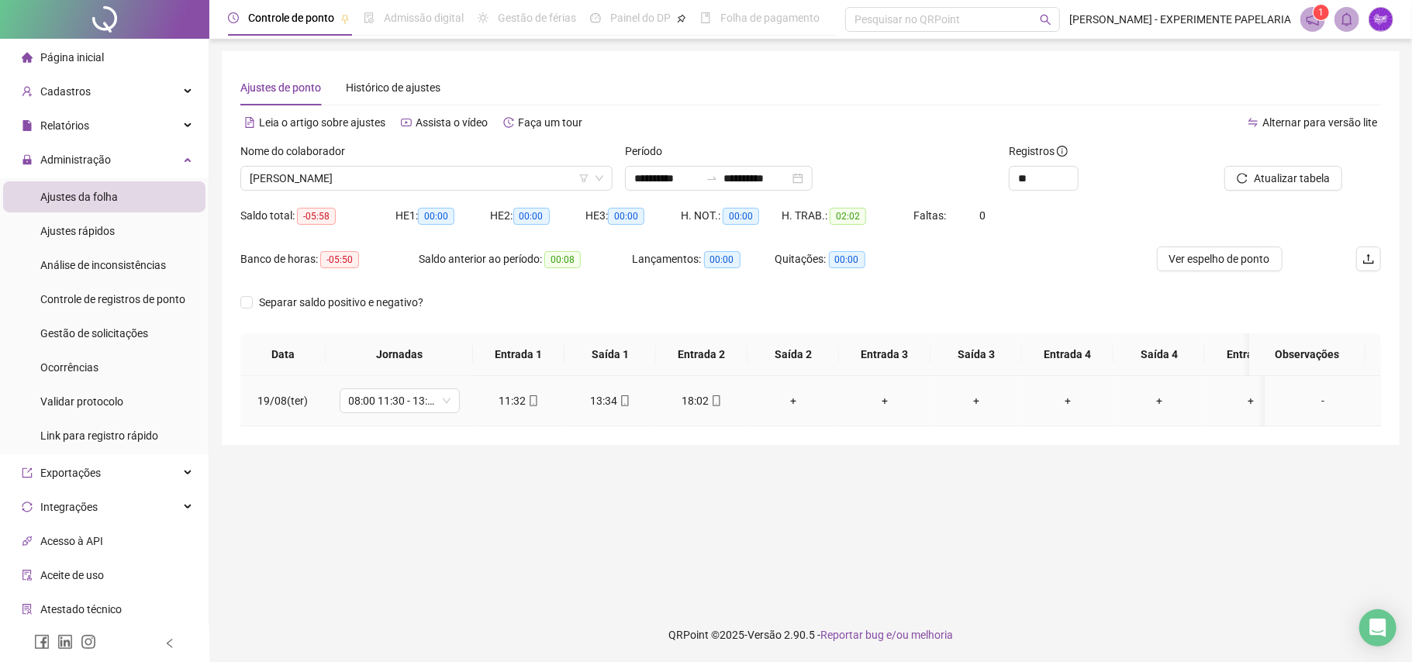
click at [792, 400] on div "+" at bounding box center [793, 400] width 67 height 17
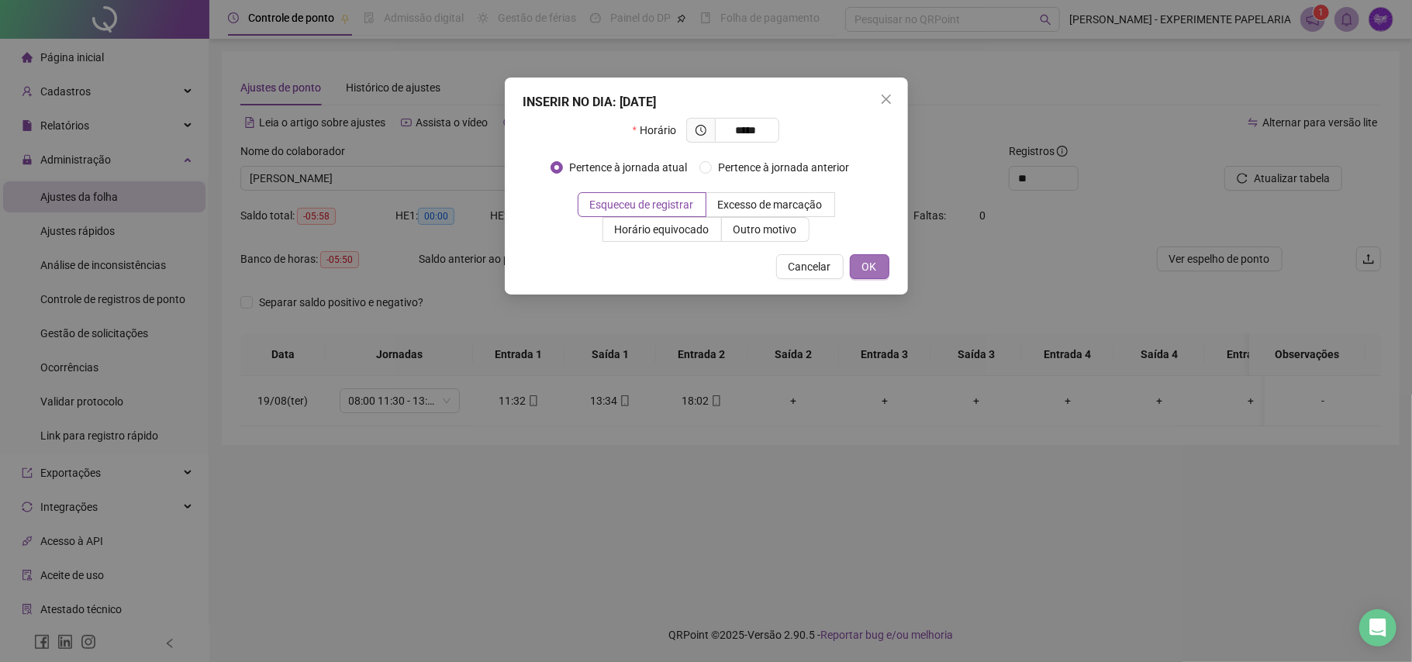
type input "*****"
click at [873, 268] on span "OK" at bounding box center [870, 266] width 15 height 17
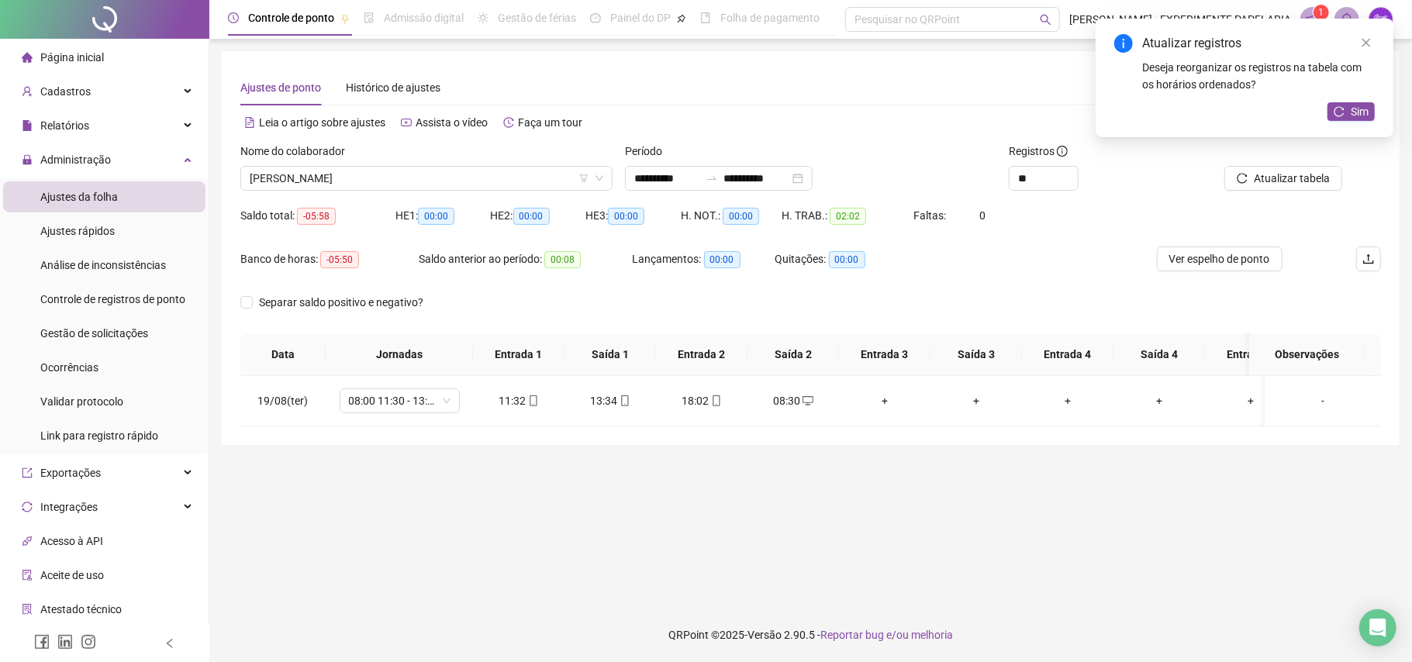
click at [1326, 116] on div "Atualizar registros Deseja reorganizar os registros na tabela com os horários o…" at bounding box center [1245, 78] width 298 height 119
click at [1338, 116] on icon "reload" at bounding box center [1339, 111] width 11 height 11
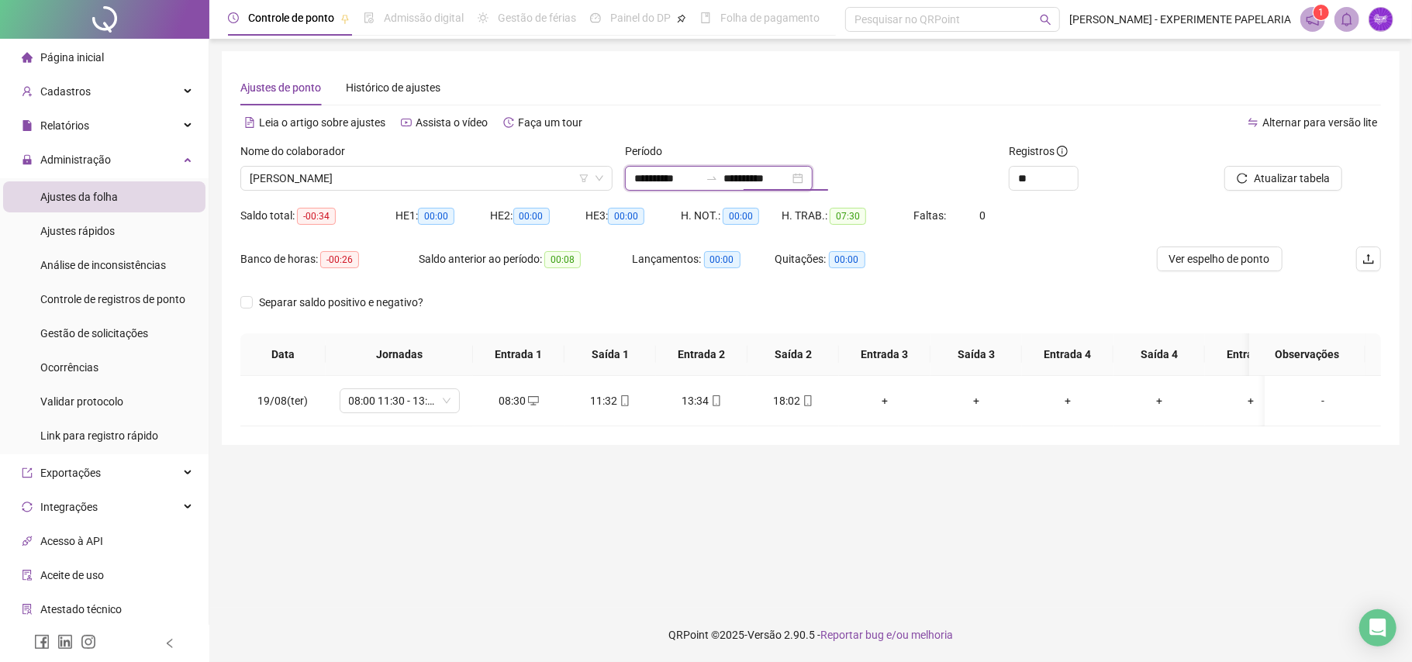
click at [790, 181] on input "**********" at bounding box center [756, 178] width 65 height 17
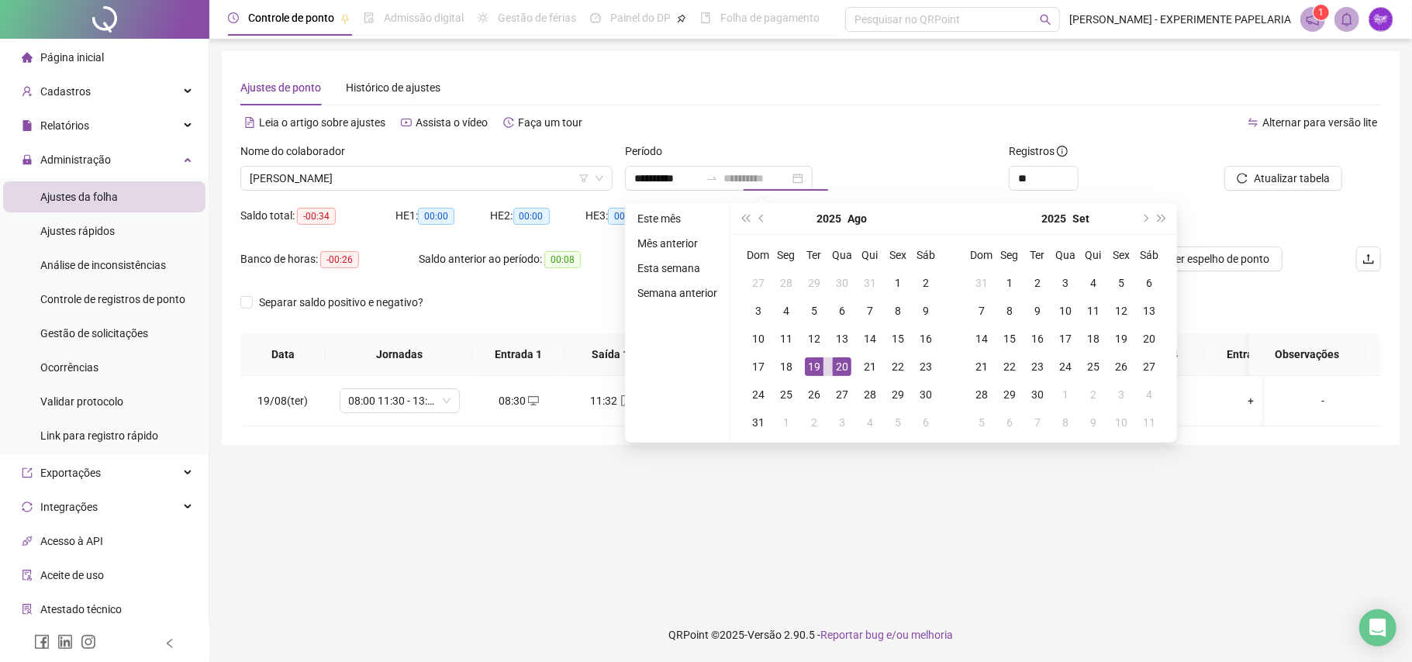
click at [847, 366] on div "20" at bounding box center [842, 367] width 19 height 19
drag, startPoint x: 810, startPoint y: 361, endPoint x: 1316, endPoint y: 268, distance: 515.0
click at [825, 358] on td "19" at bounding box center [814, 367] width 28 height 28
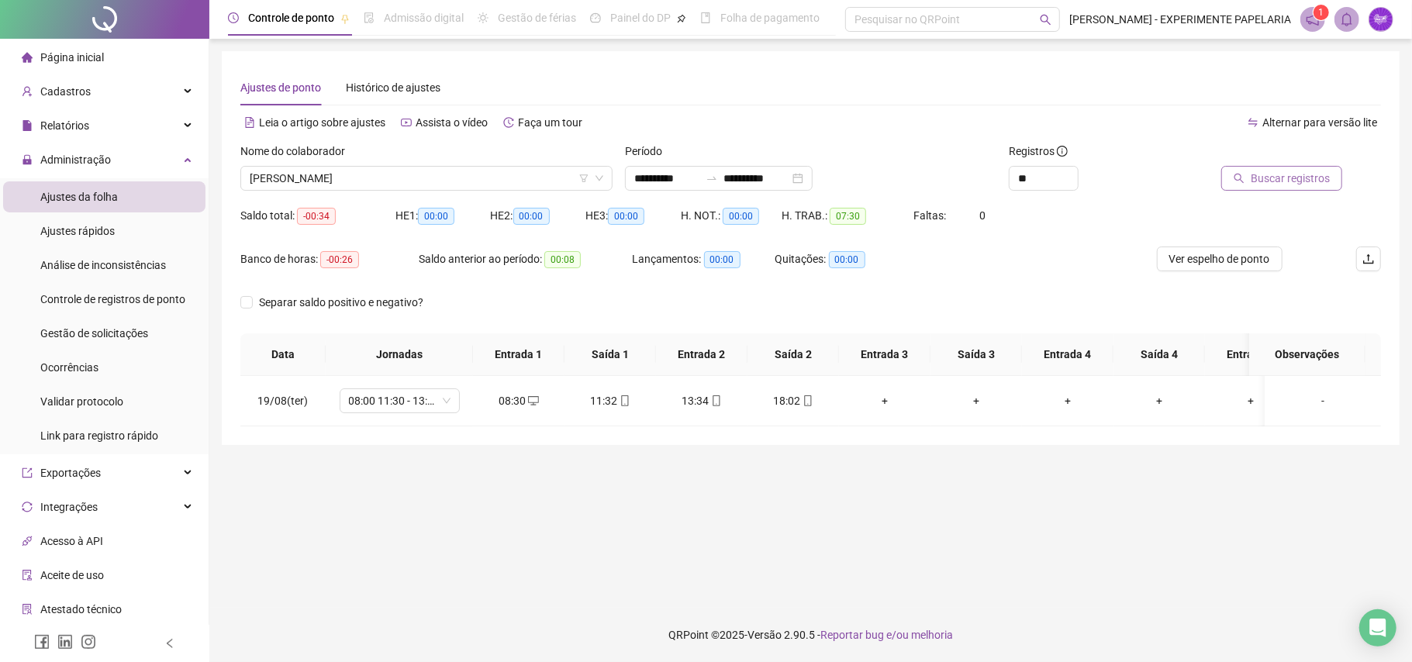
click at [1317, 188] on button "Buscar registros" at bounding box center [1282, 178] width 121 height 25
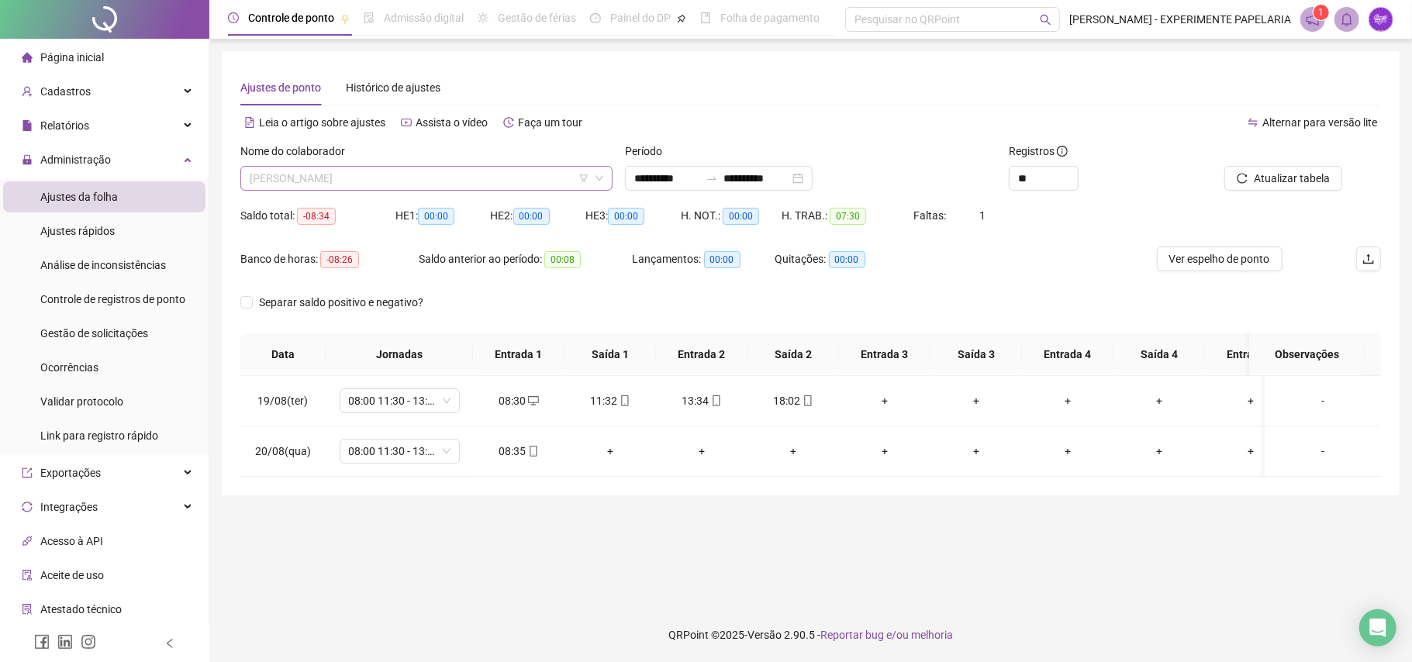
click at [413, 177] on span "[PERSON_NAME]" at bounding box center [427, 178] width 354 height 23
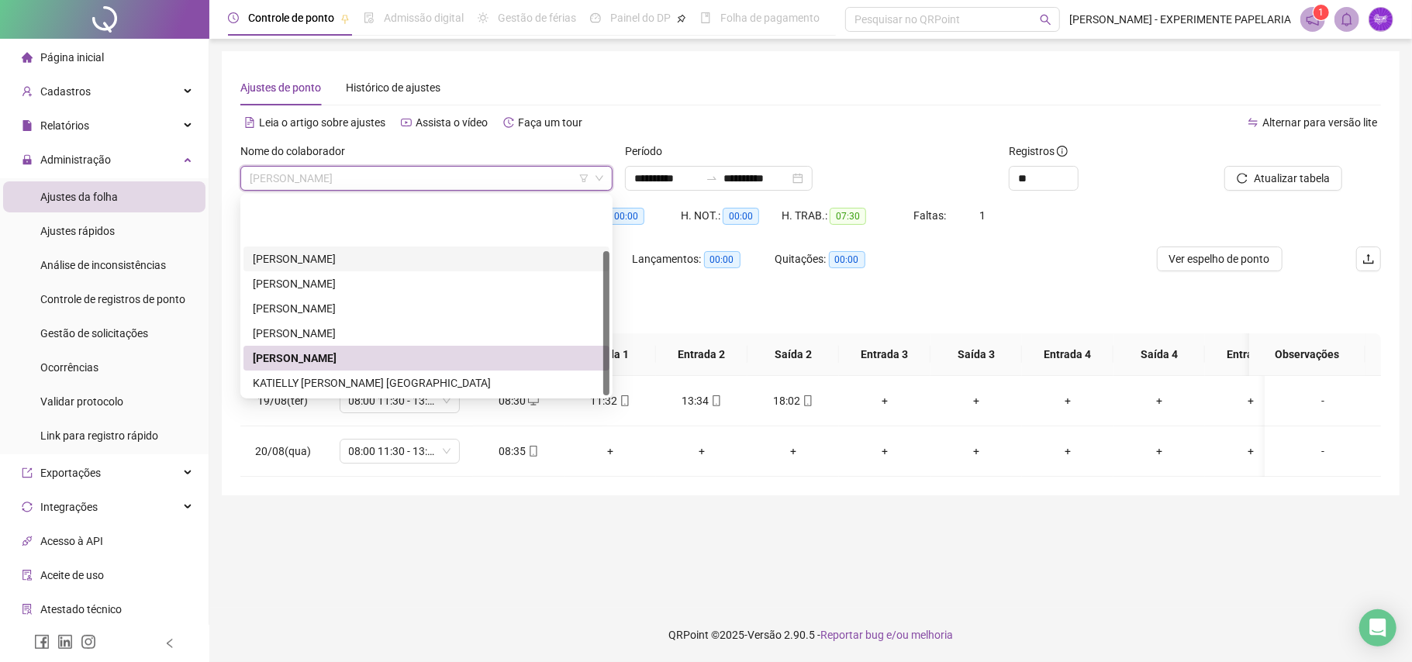
scroll to position [74, 0]
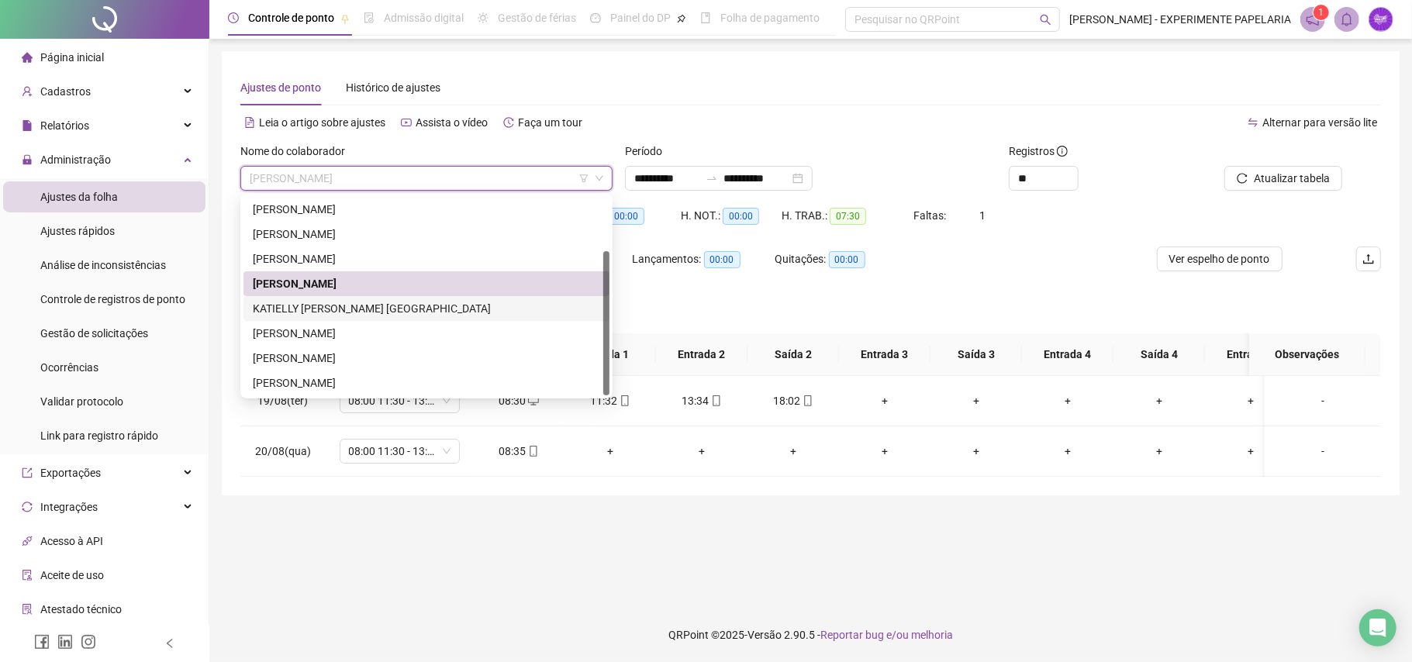
click at [280, 305] on div "KATIELLY [PERSON_NAME] [GEOGRAPHIC_DATA]" at bounding box center [426, 308] width 347 height 17
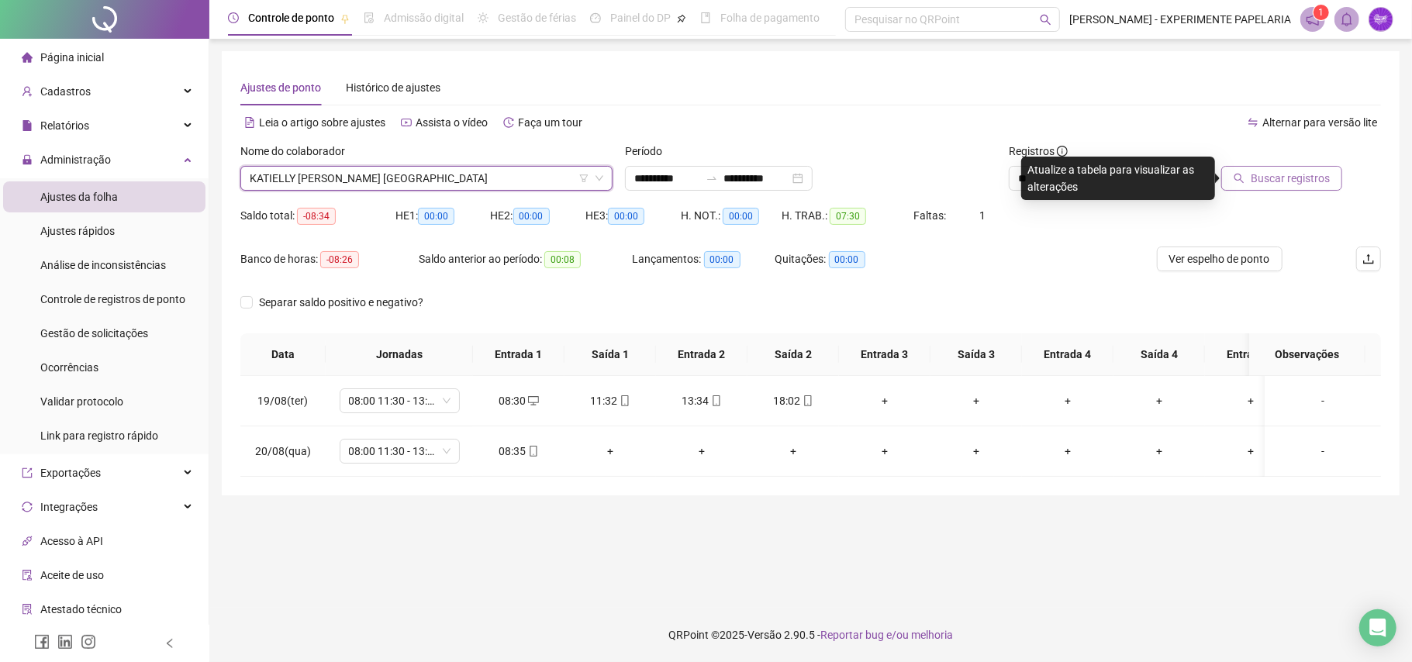
click at [1288, 174] on span "Buscar registros" at bounding box center [1290, 178] width 79 height 17
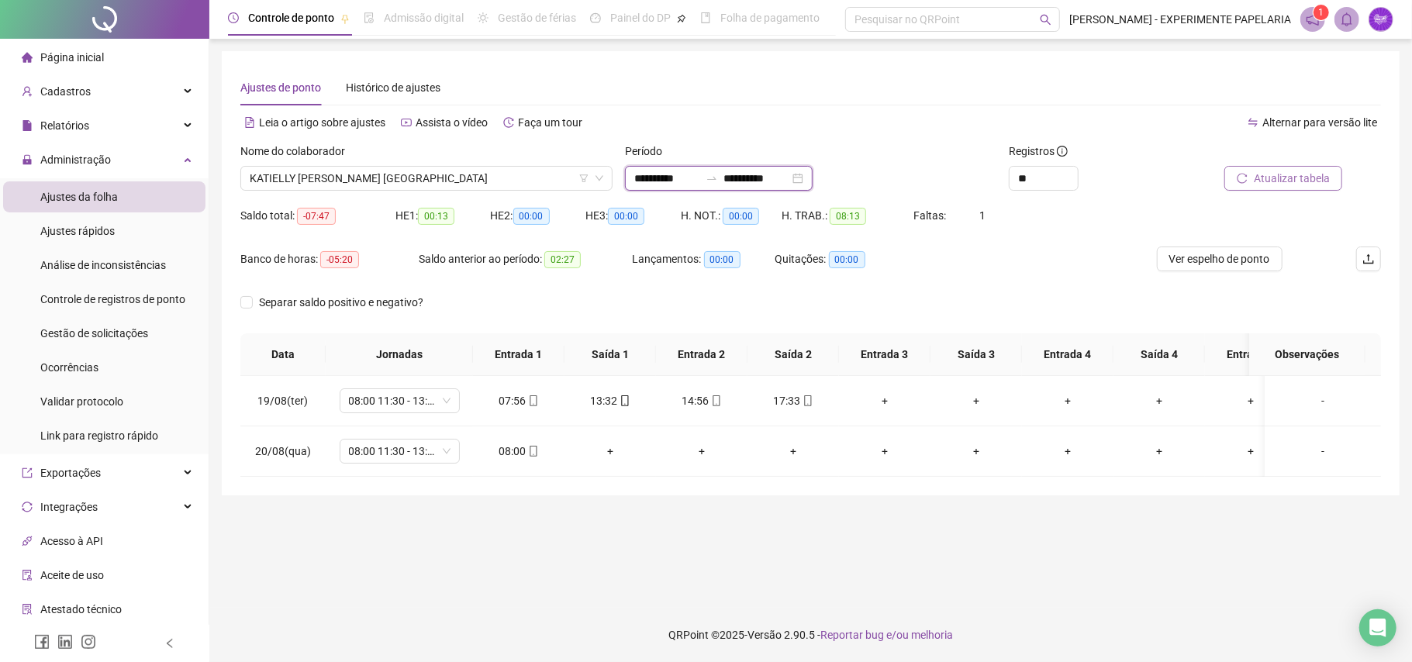
click at [769, 185] on input "**********" at bounding box center [756, 178] width 65 height 17
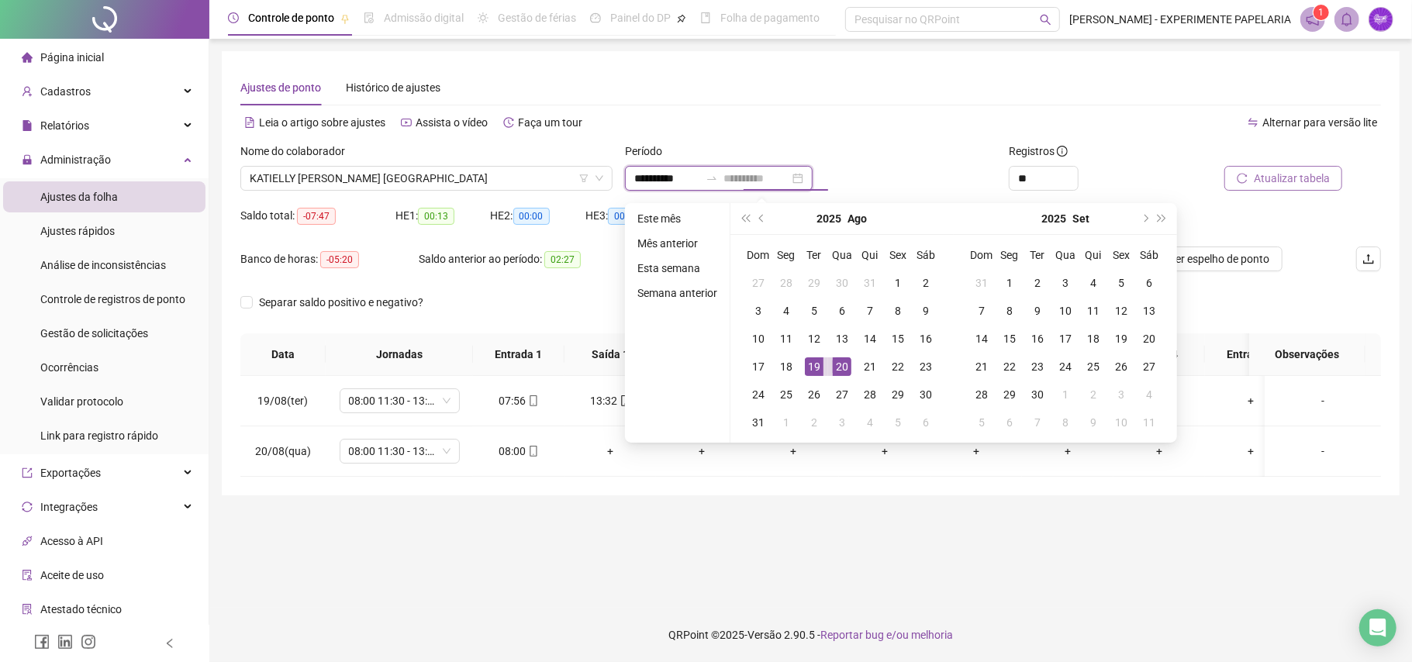
type input "**********"
click at [813, 366] on div "19" at bounding box center [814, 367] width 19 height 19
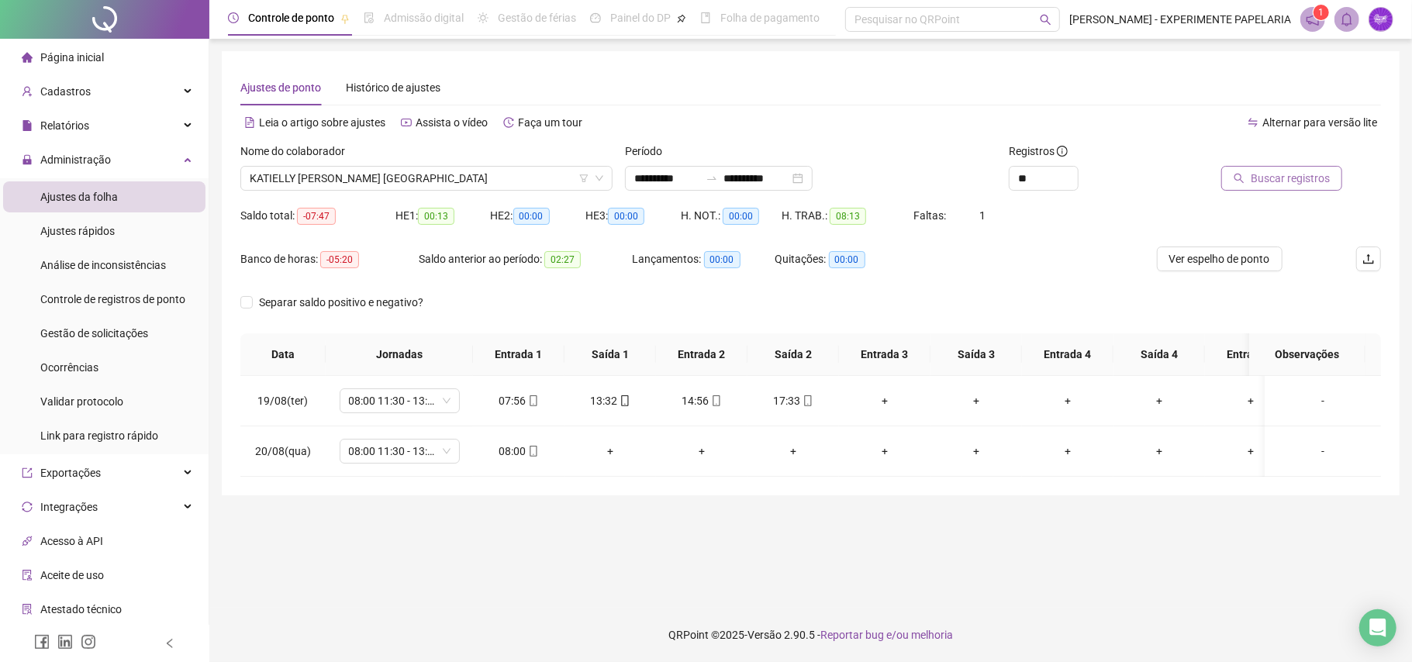
click at [1305, 175] on span "Buscar registros" at bounding box center [1290, 178] width 79 height 17
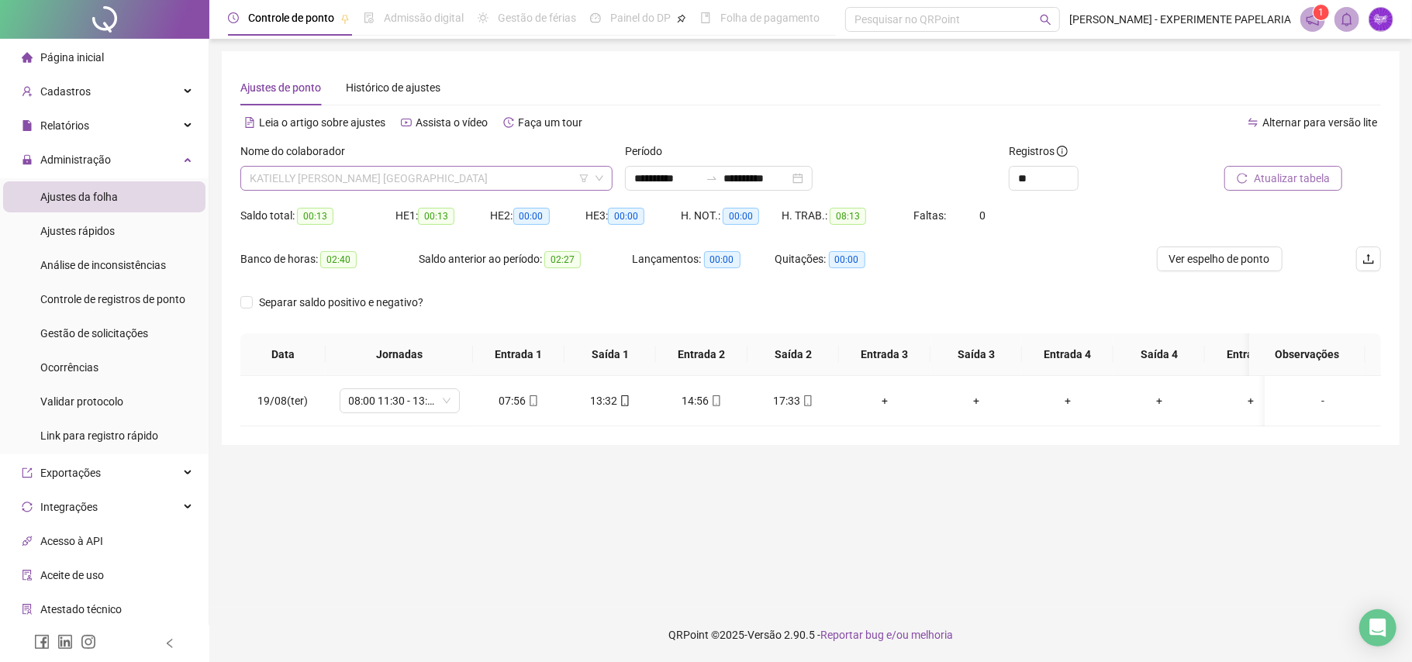
click at [435, 180] on span "KATIELLY [PERSON_NAME] [GEOGRAPHIC_DATA]" at bounding box center [427, 178] width 354 height 23
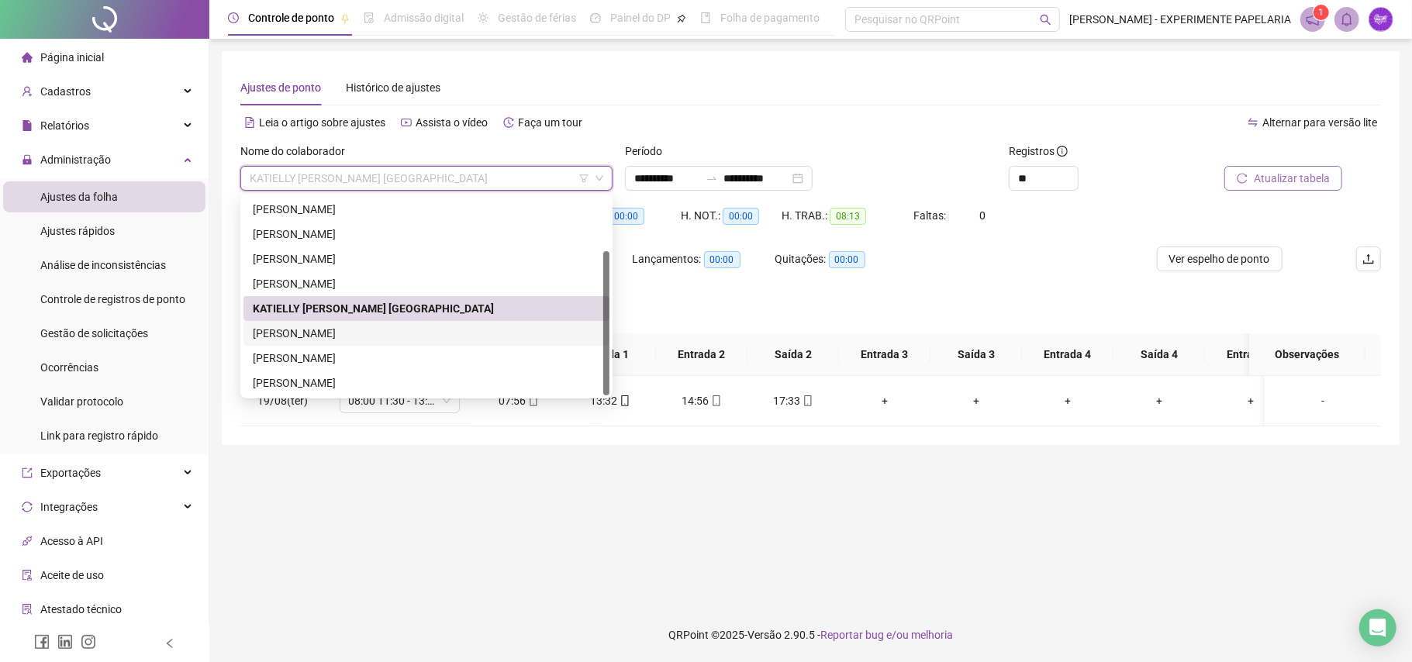
click at [414, 333] on div "[PERSON_NAME]" at bounding box center [426, 333] width 347 height 17
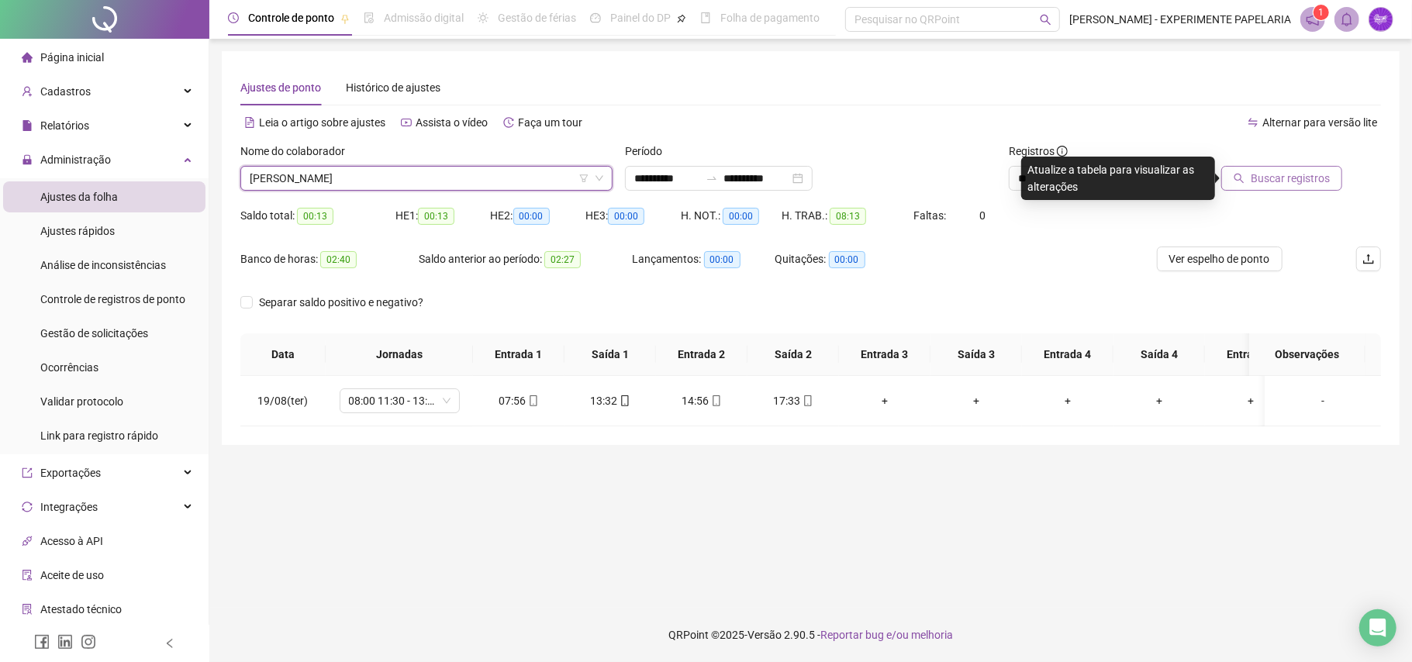
click at [1291, 185] on span "Buscar registros" at bounding box center [1290, 178] width 79 height 17
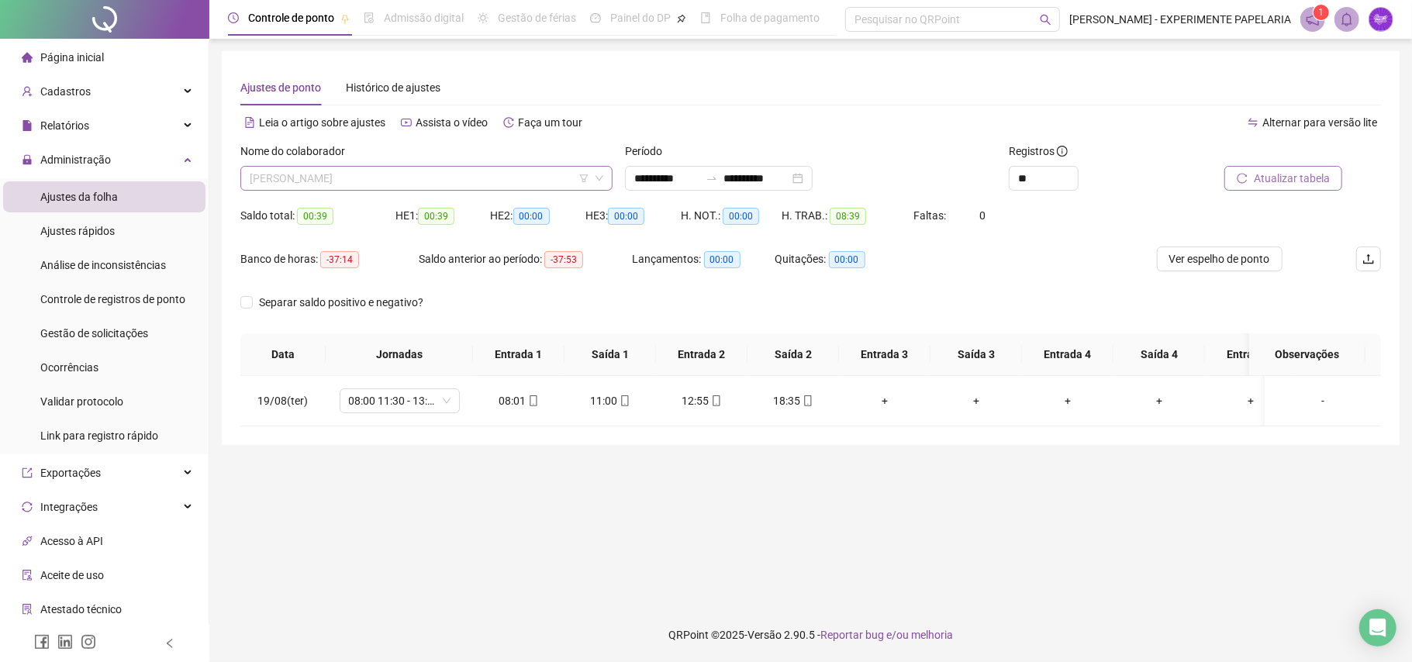
click at [448, 177] on span "[PERSON_NAME]" at bounding box center [427, 178] width 354 height 23
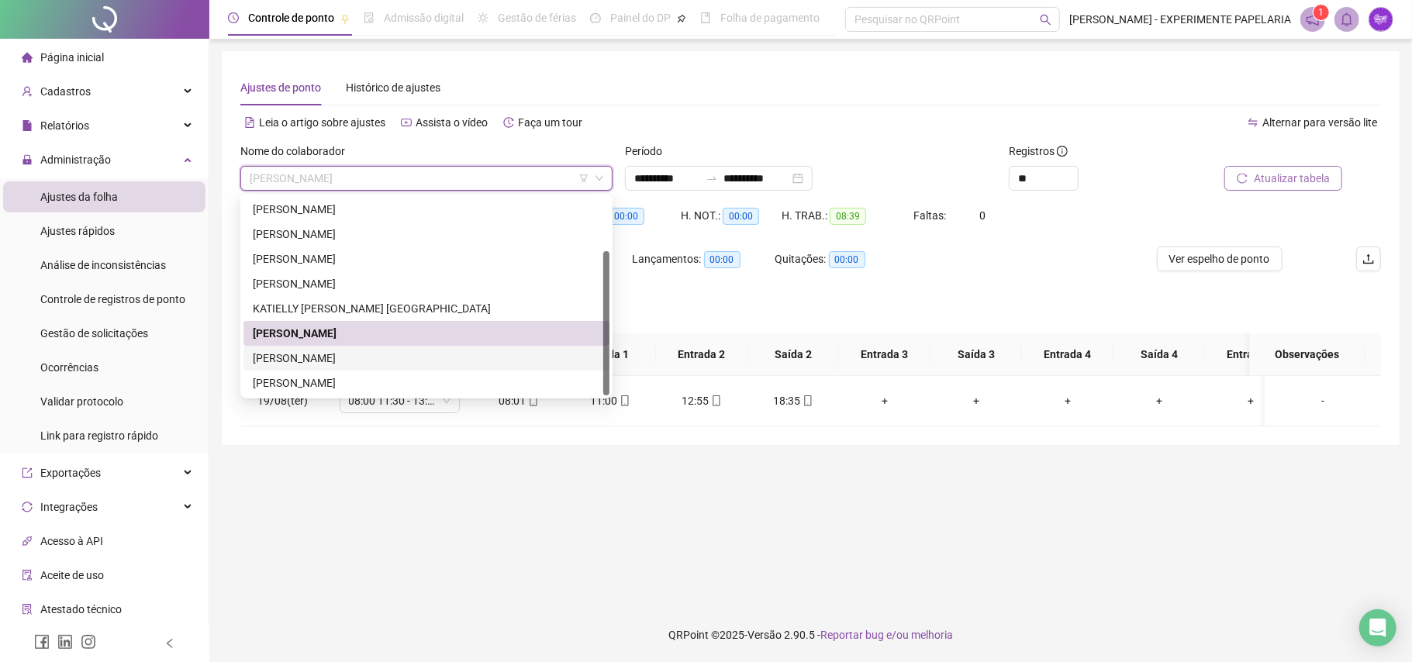
click at [358, 365] on div "[PERSON_NAME]" at bounding box center [426, 358] width 347 height 17
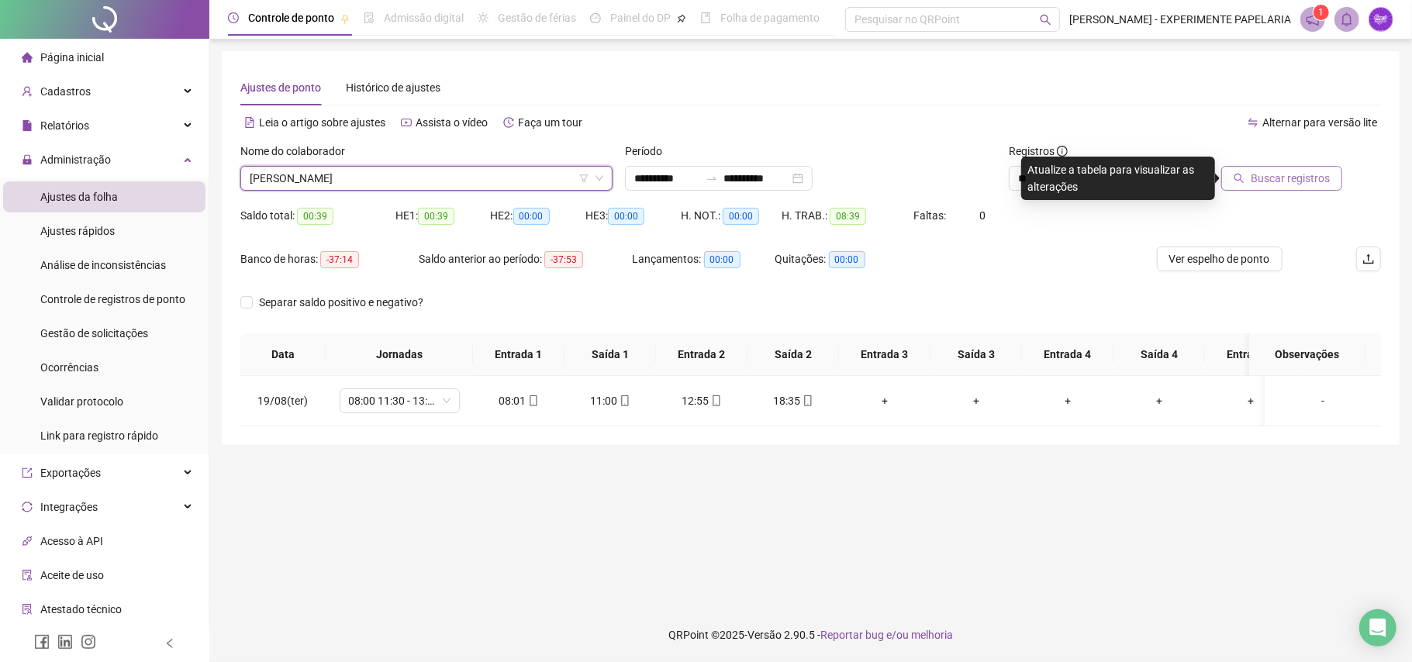
click at [1227, 171] on button "Buscar registros" at bounding box center [1282, 178] width 121 height 25
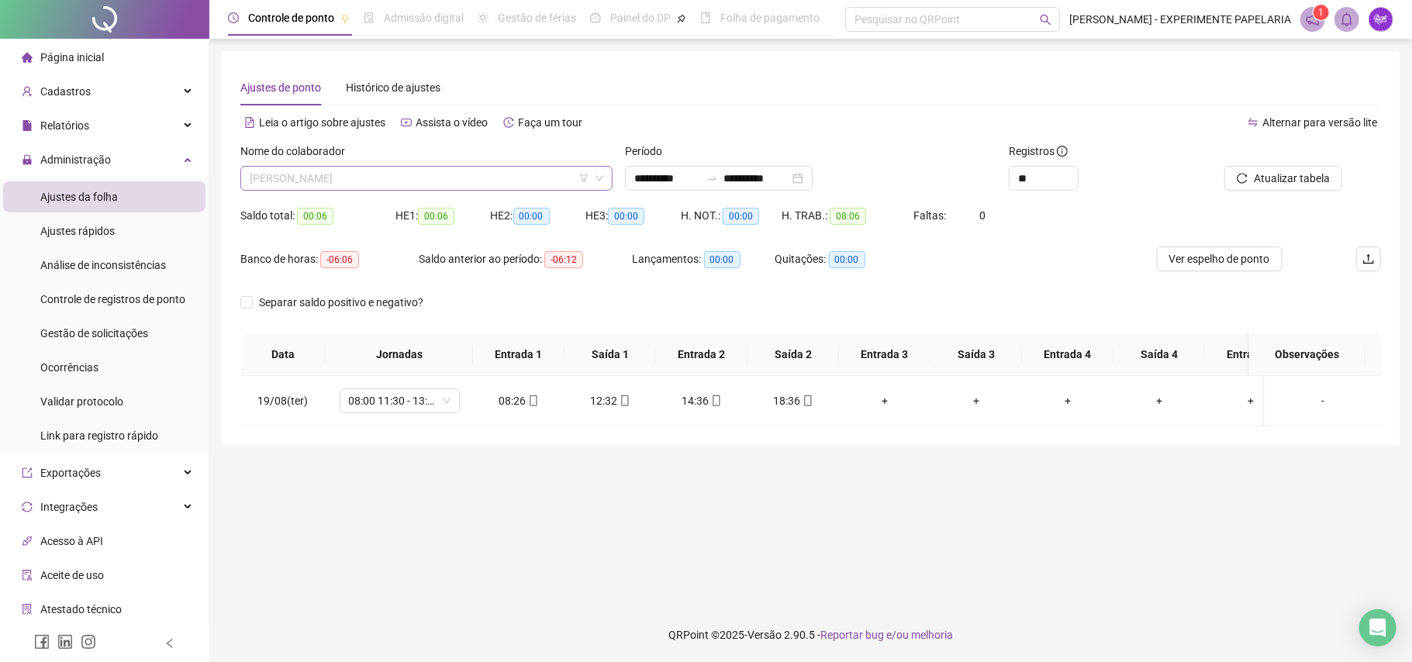
click at [448, 180] on span "[PERSON_NAME]" at bounding box center [427, 178] width 354 height 23
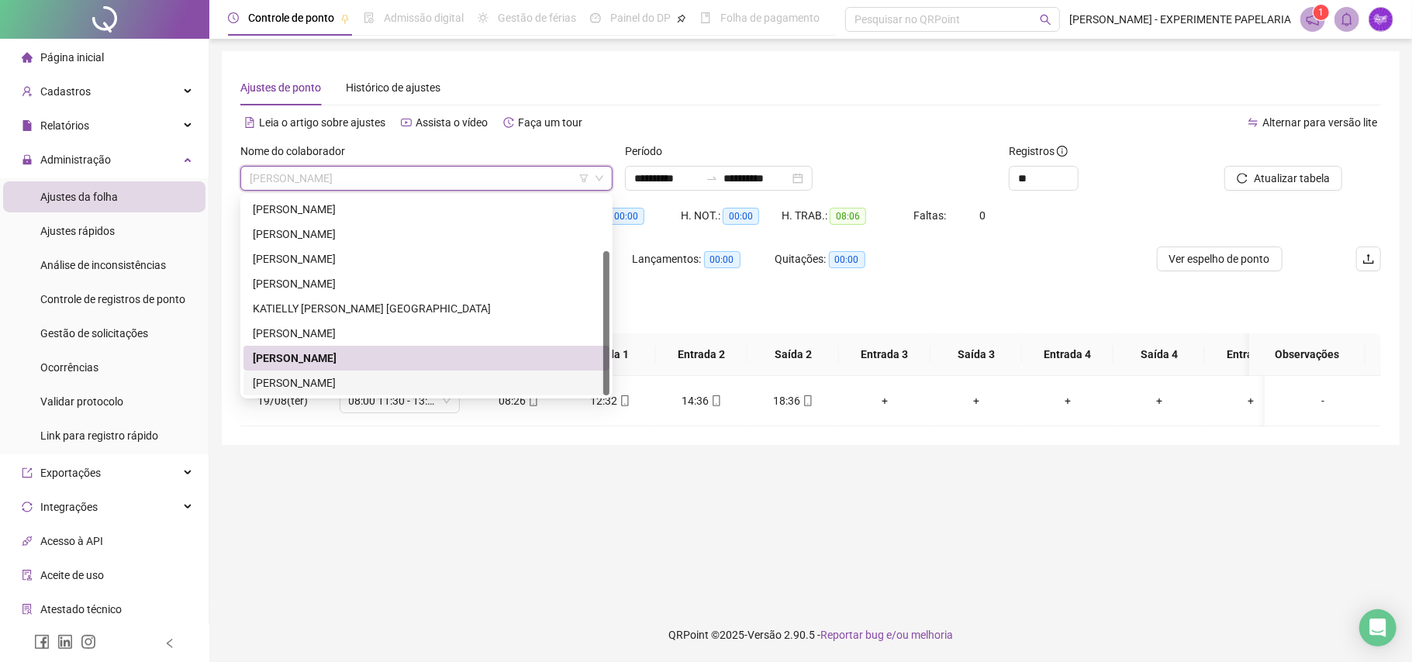
click at [403, 389] on div "[PERSON_NAME]" at bounding box center [426, 383] width 347 height 17
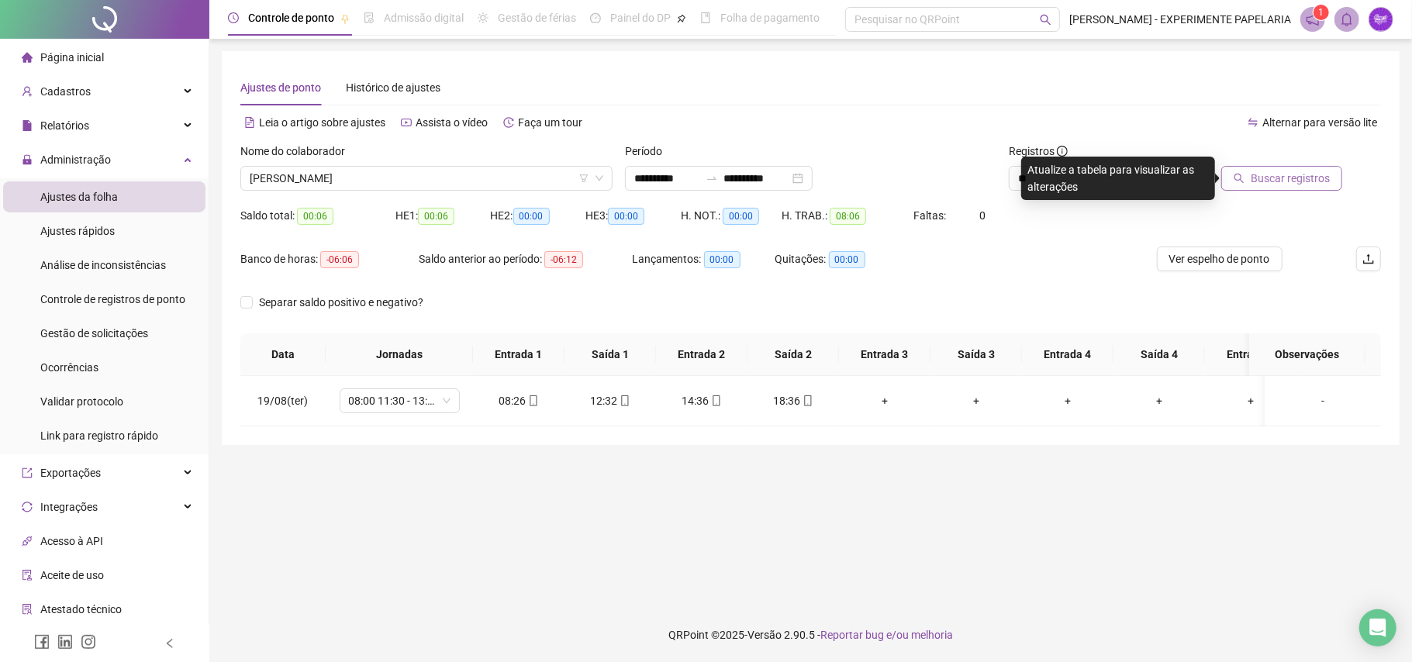
click at [1274, 170] on span "Buscar registros" at bounding box center [1290, 178] width 79 height 17
